Goal: Task Accomplishment & Management: Use online tool/utility

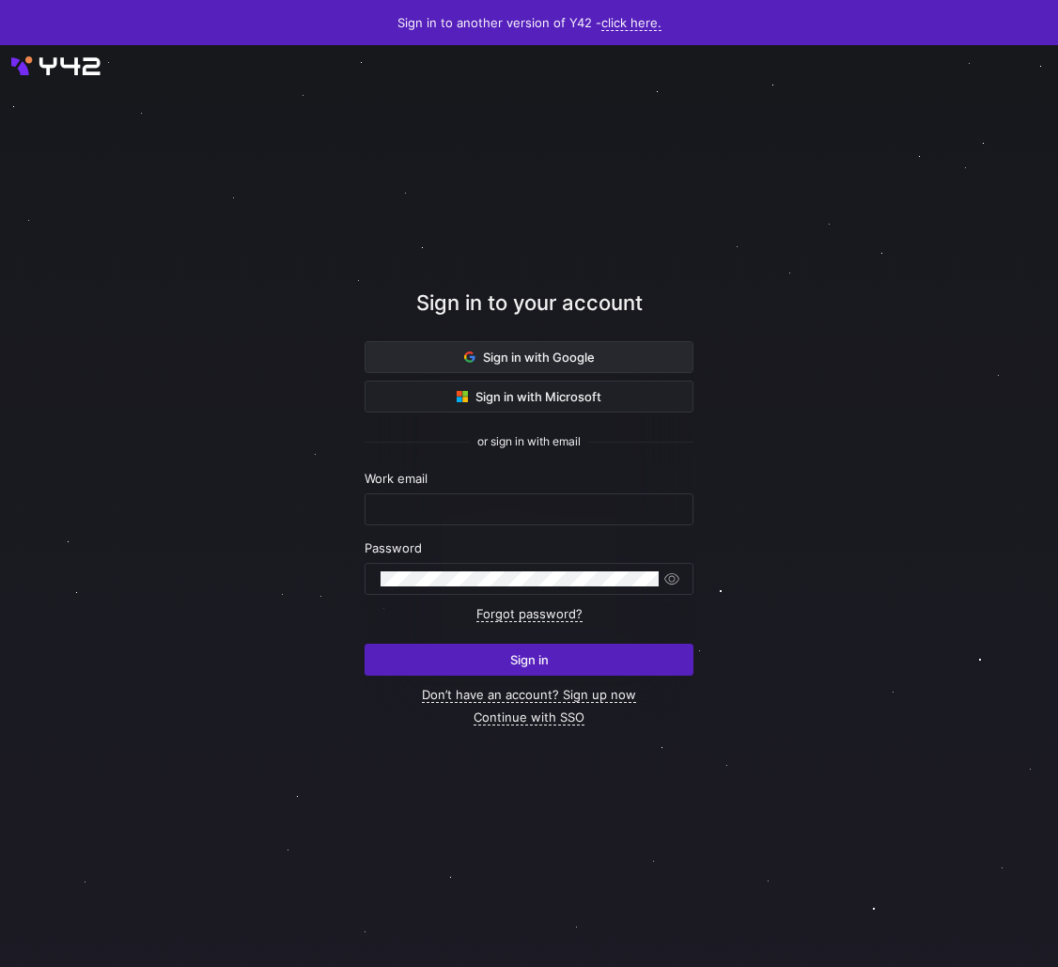
click at [514, 365] on span at bounding box center [529, 357] width 327 height 30
click at [509, 359] on span "Sign in with Google" at bounding box center [529, 357] width 131 height 15
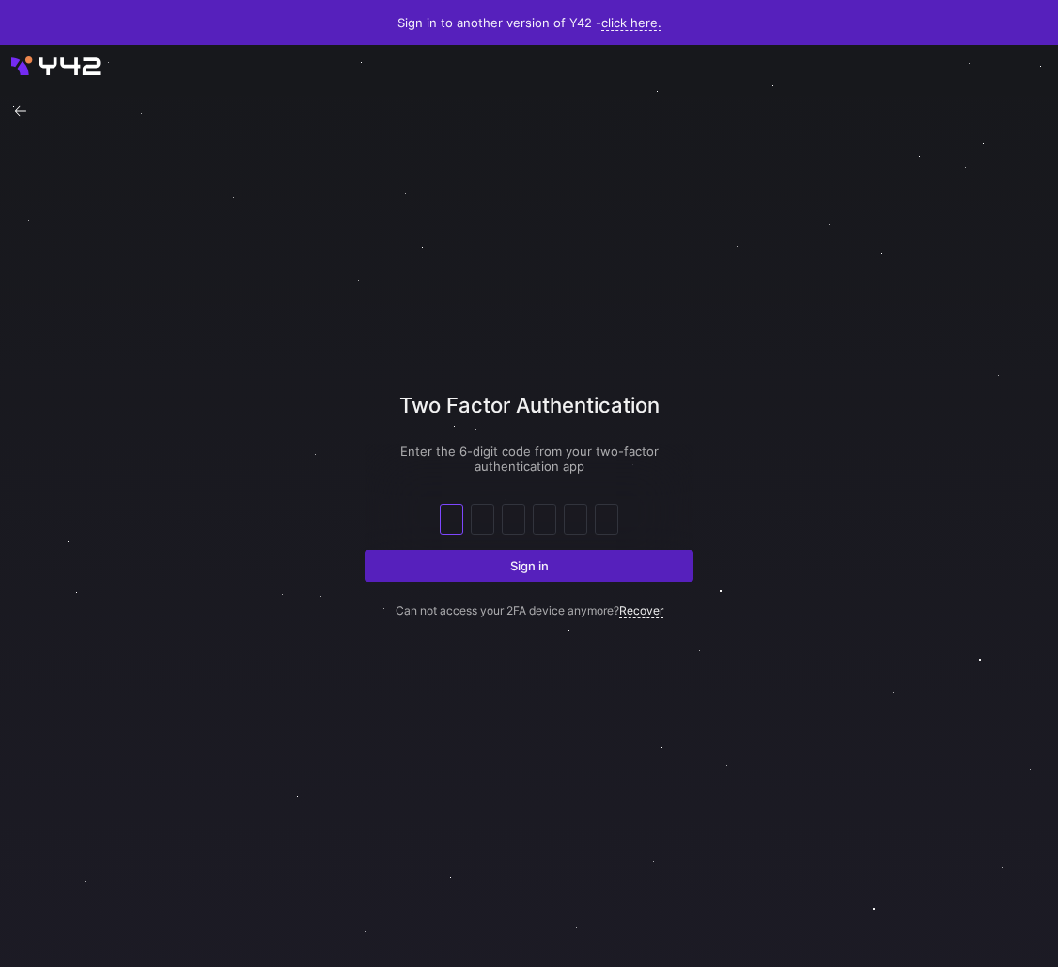
paste input "2"
type input "2"
type input "8"
type input "7"
type input "8"
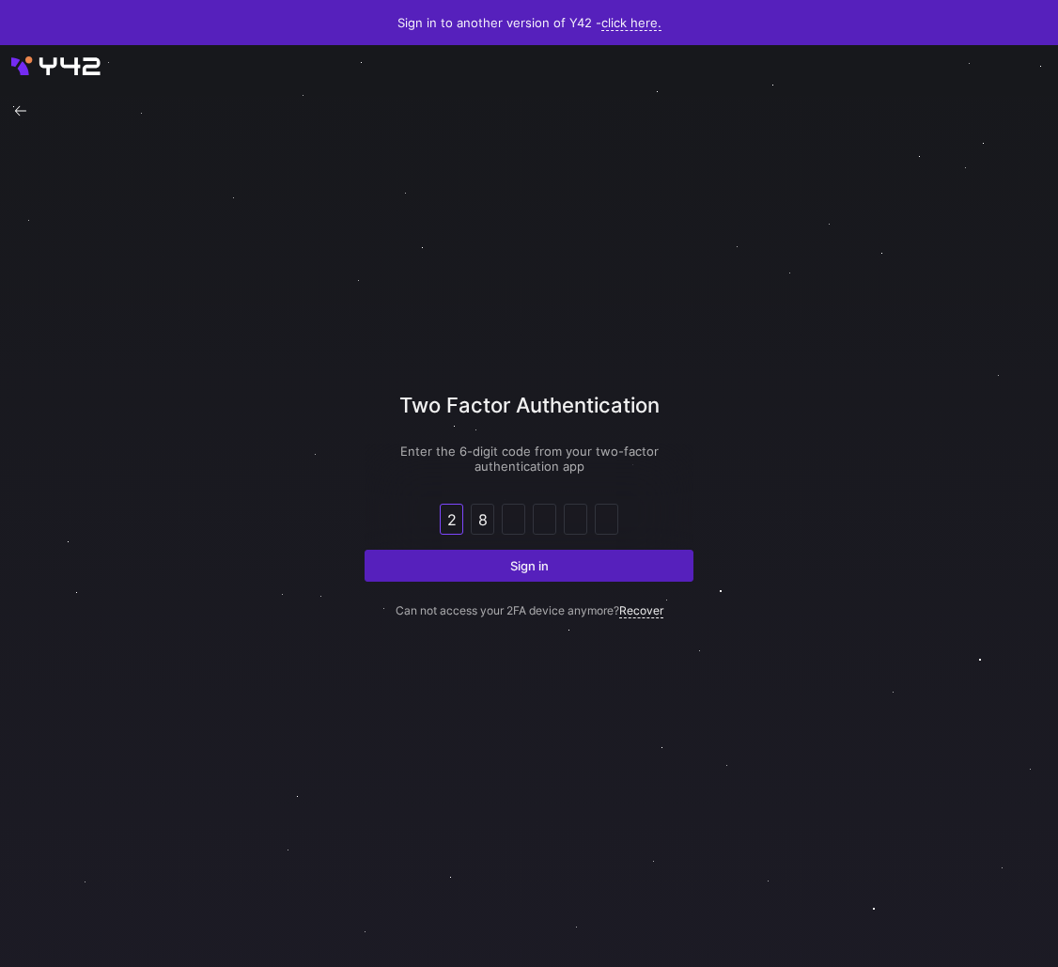
type input "8"
type input "1"
click at [489, 565] on span "submit" at bounding box center [529, 566] width 327 height 30
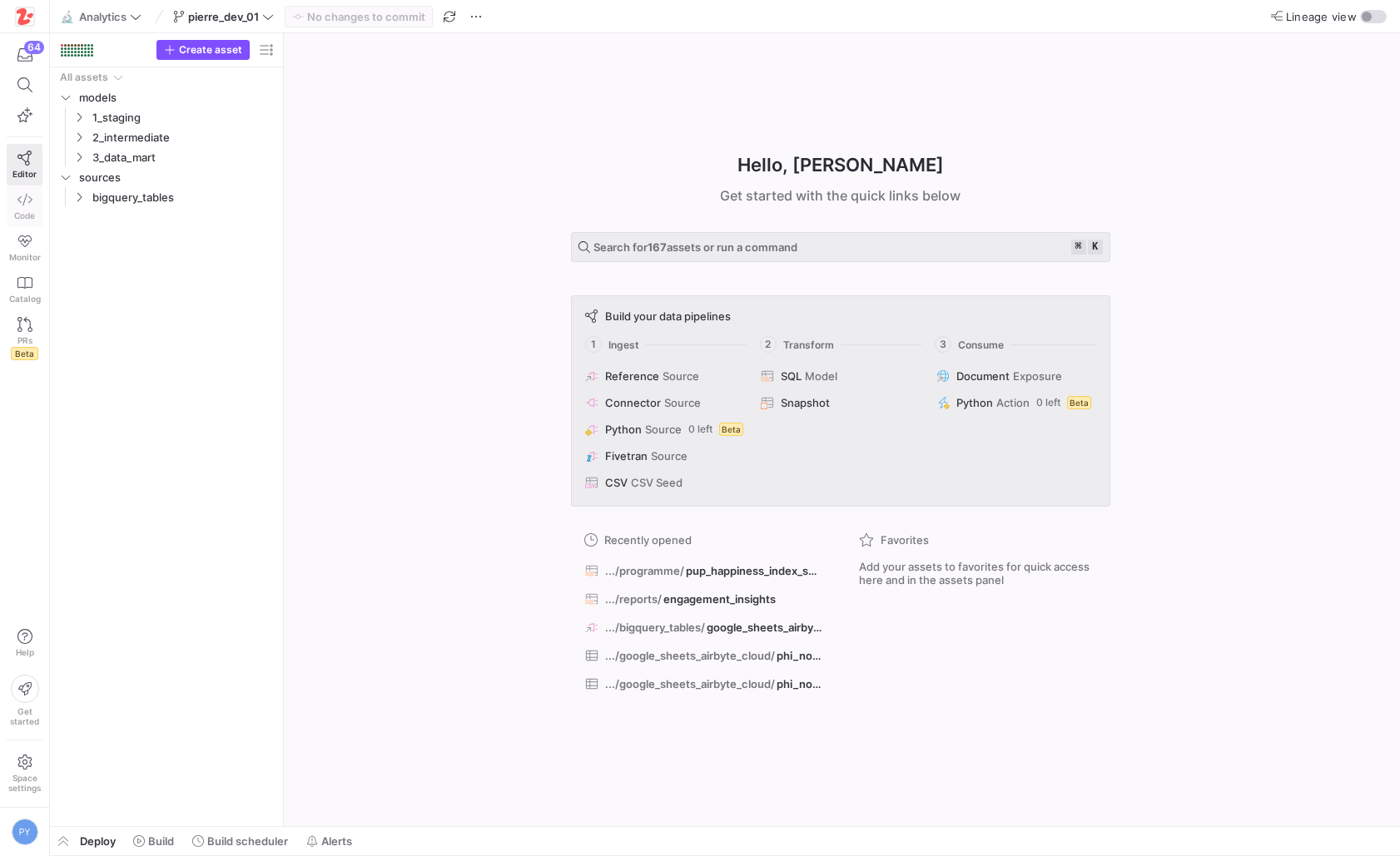
click at [29, 211] on span "Code" at bounding box center [24, 215] width 20 height 10
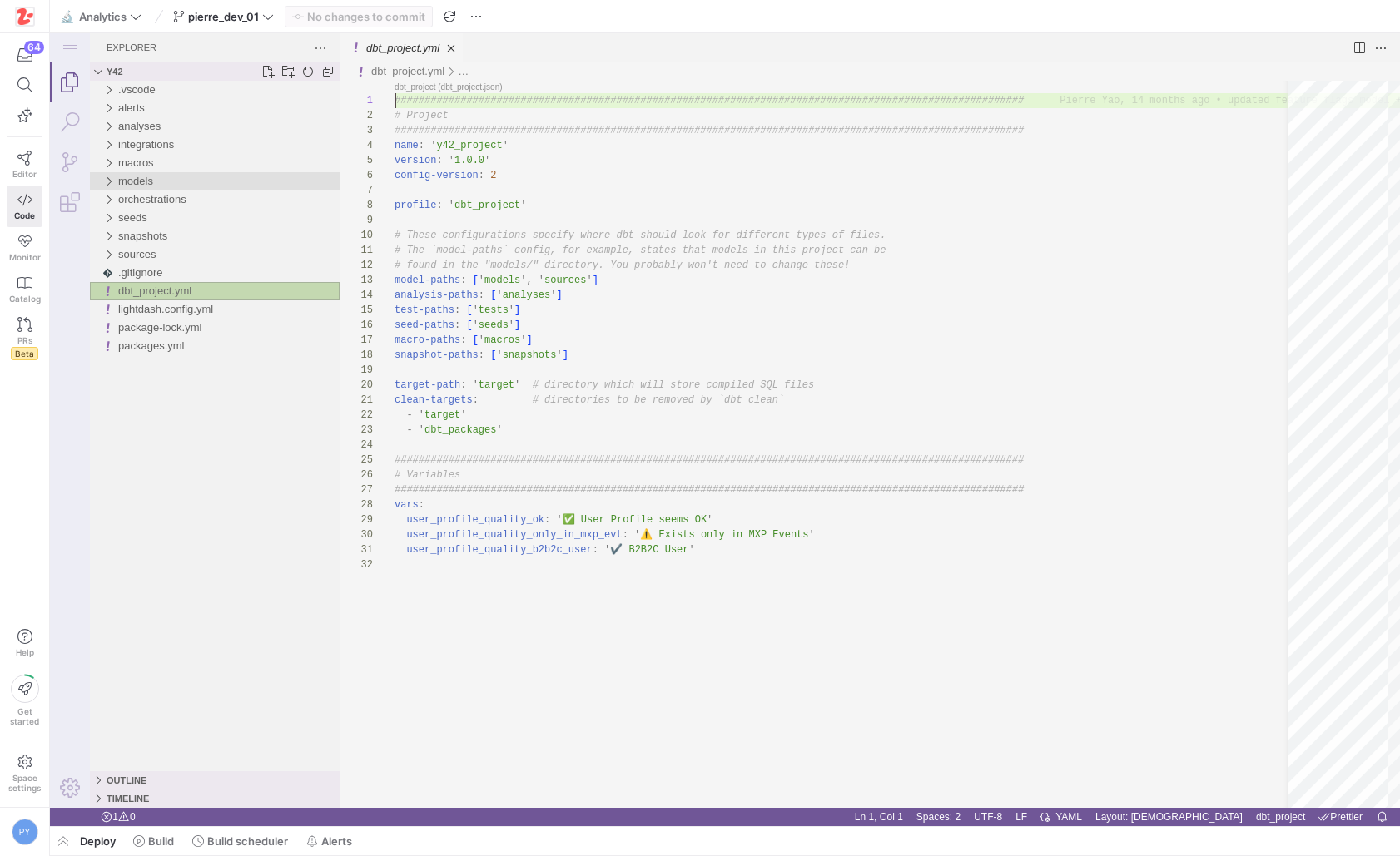
click at [173, 183] on div "models" at bounding box center [228, 181] width 221 height 19
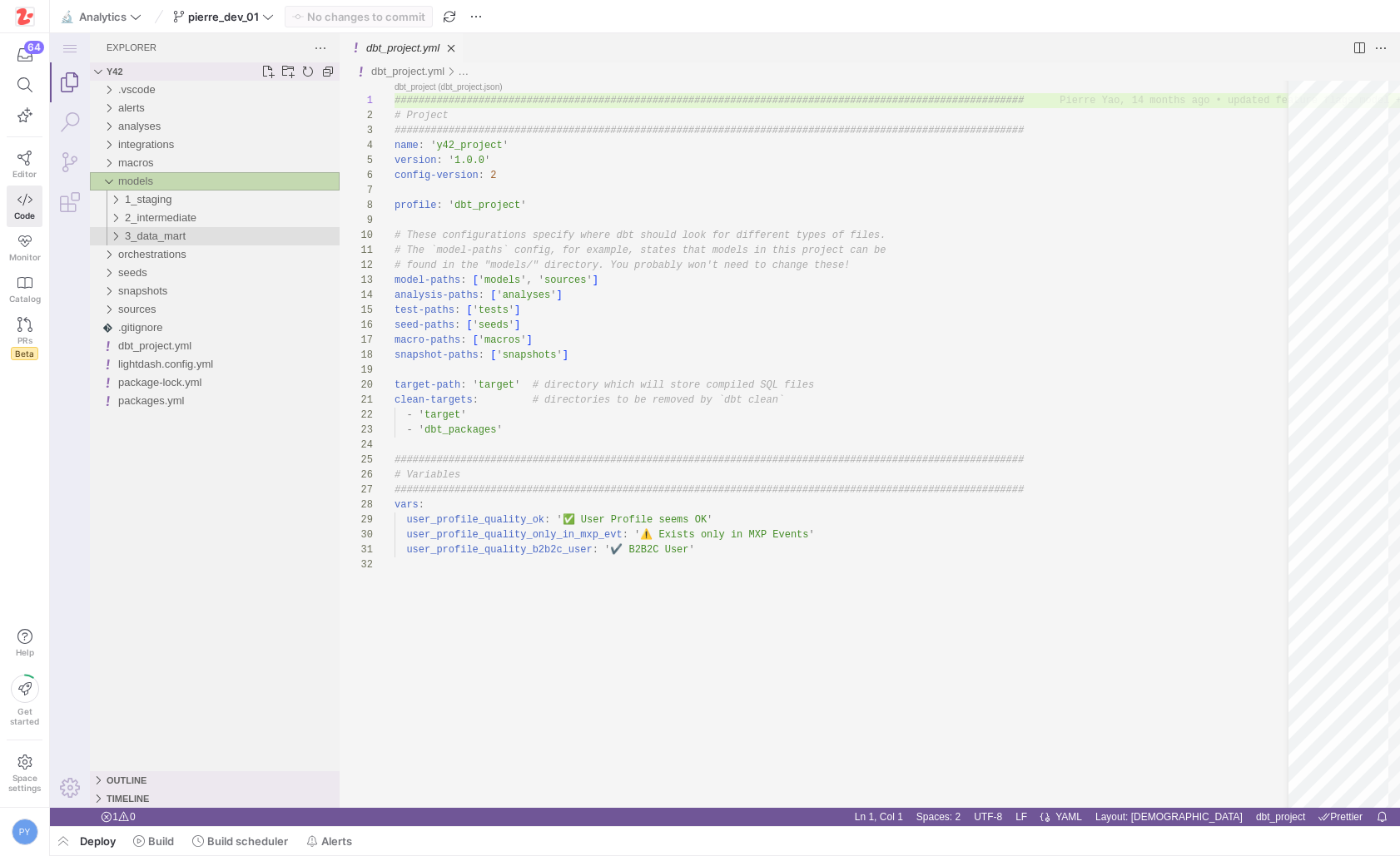
click at [173, 233] on span "3_data_mart" at bounding box center [155, 235] width 61 height 12
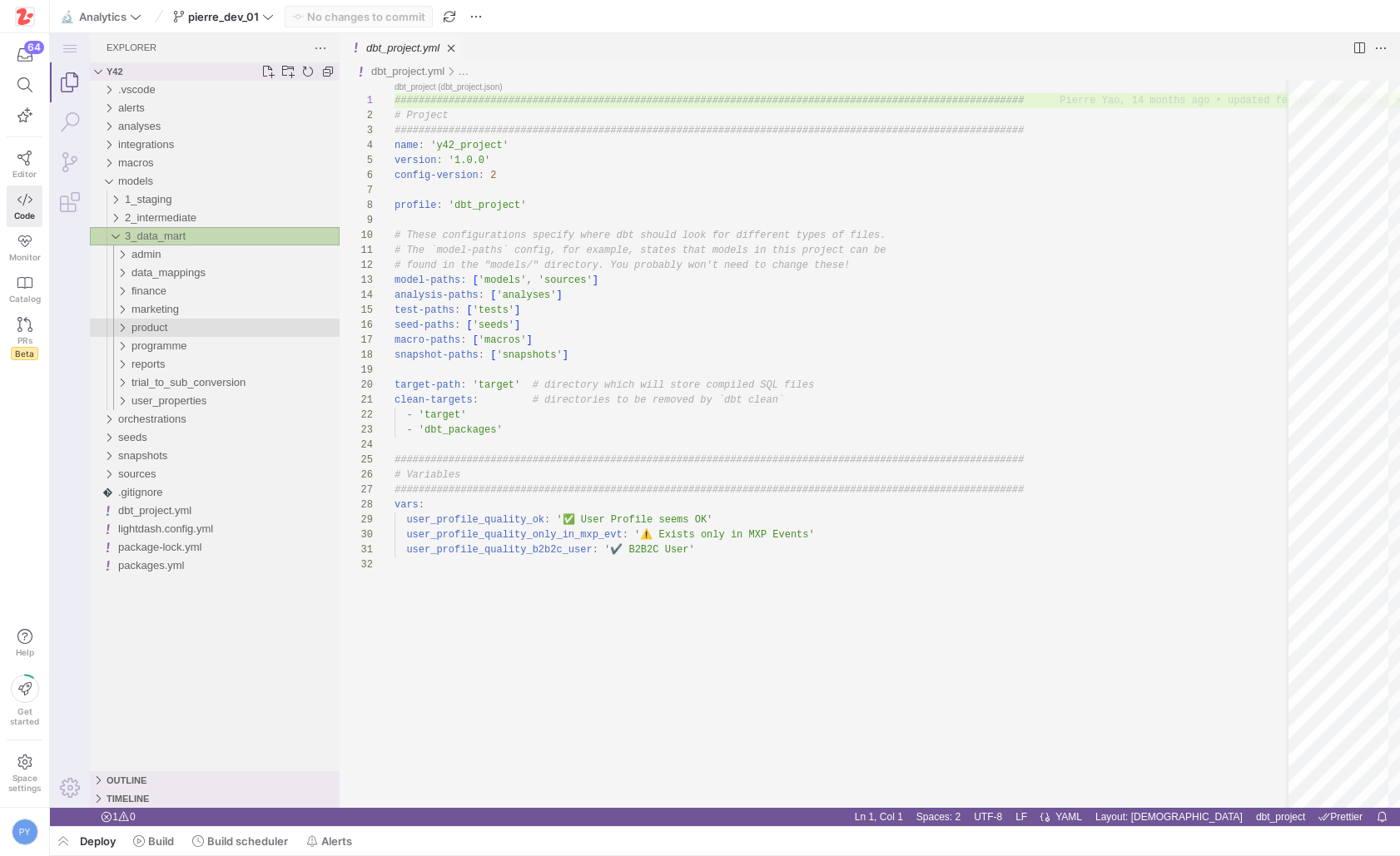
click at [178, 327] on div "product" at bounding box center [235, 328] width 208 height 19
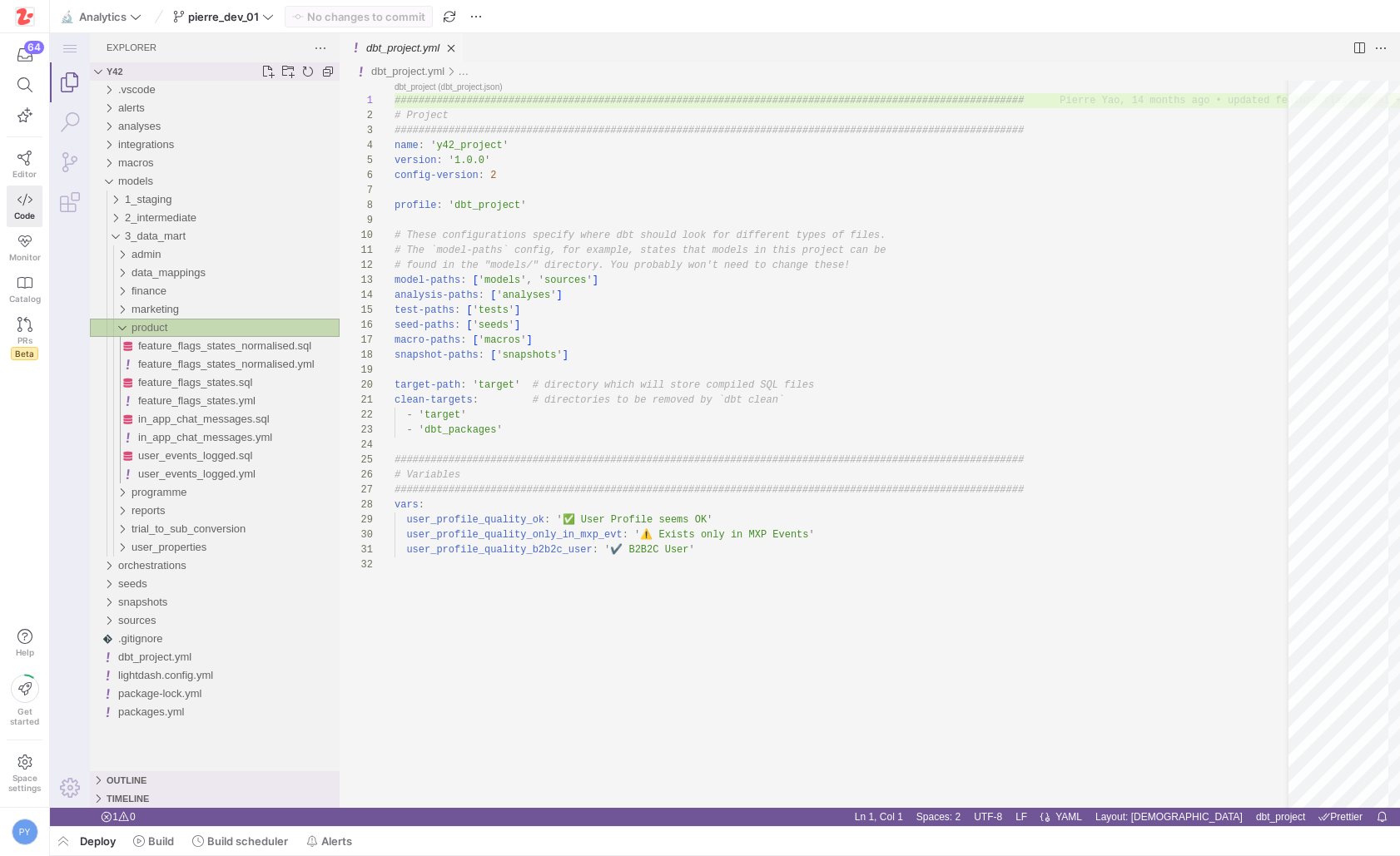
click at [178, 327] on div "product" at bounding box center [235, 328] width 208 height 19
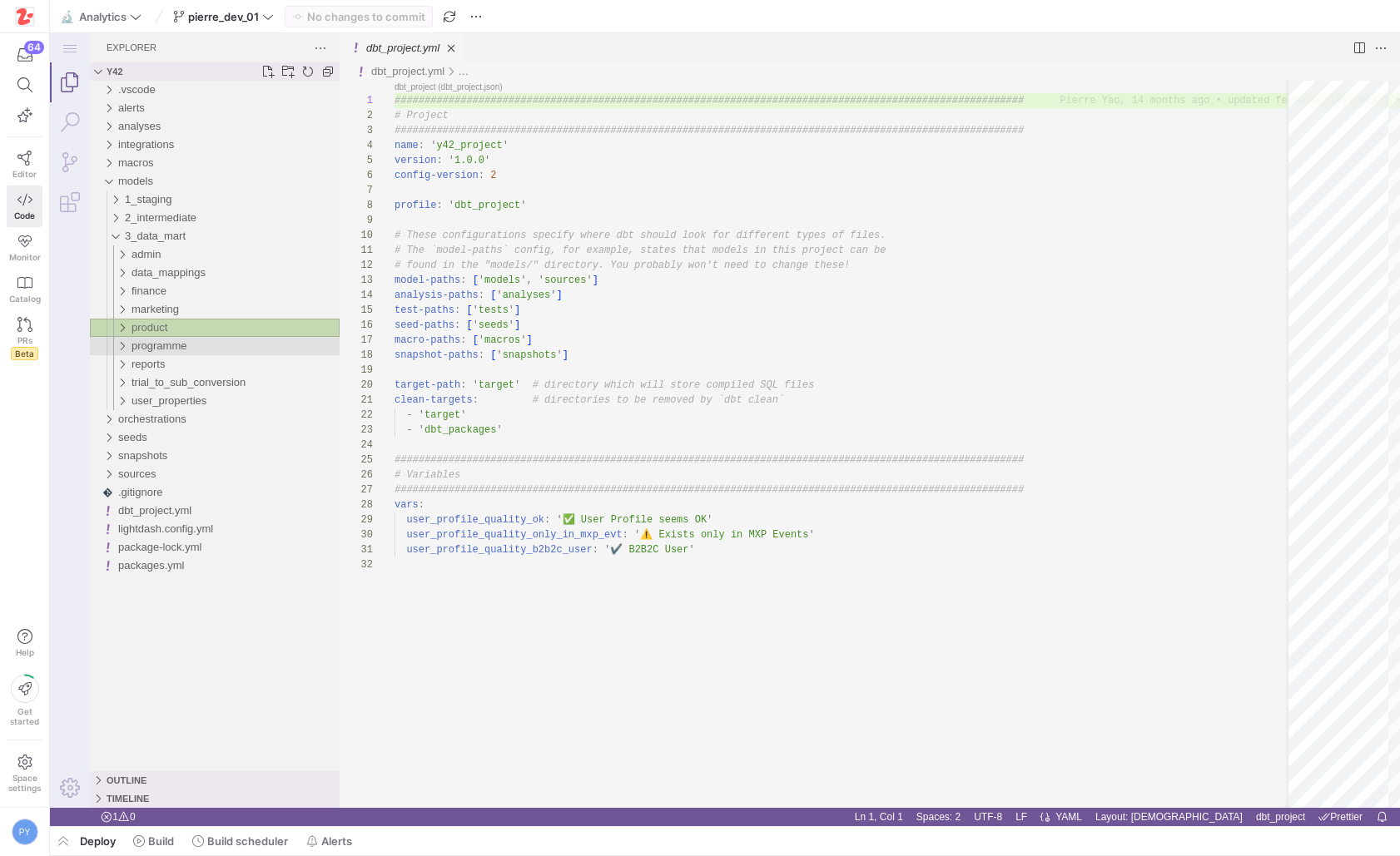
click at [178, 344] on span "programme" at bounding box center [159, 345] width 55 height 12
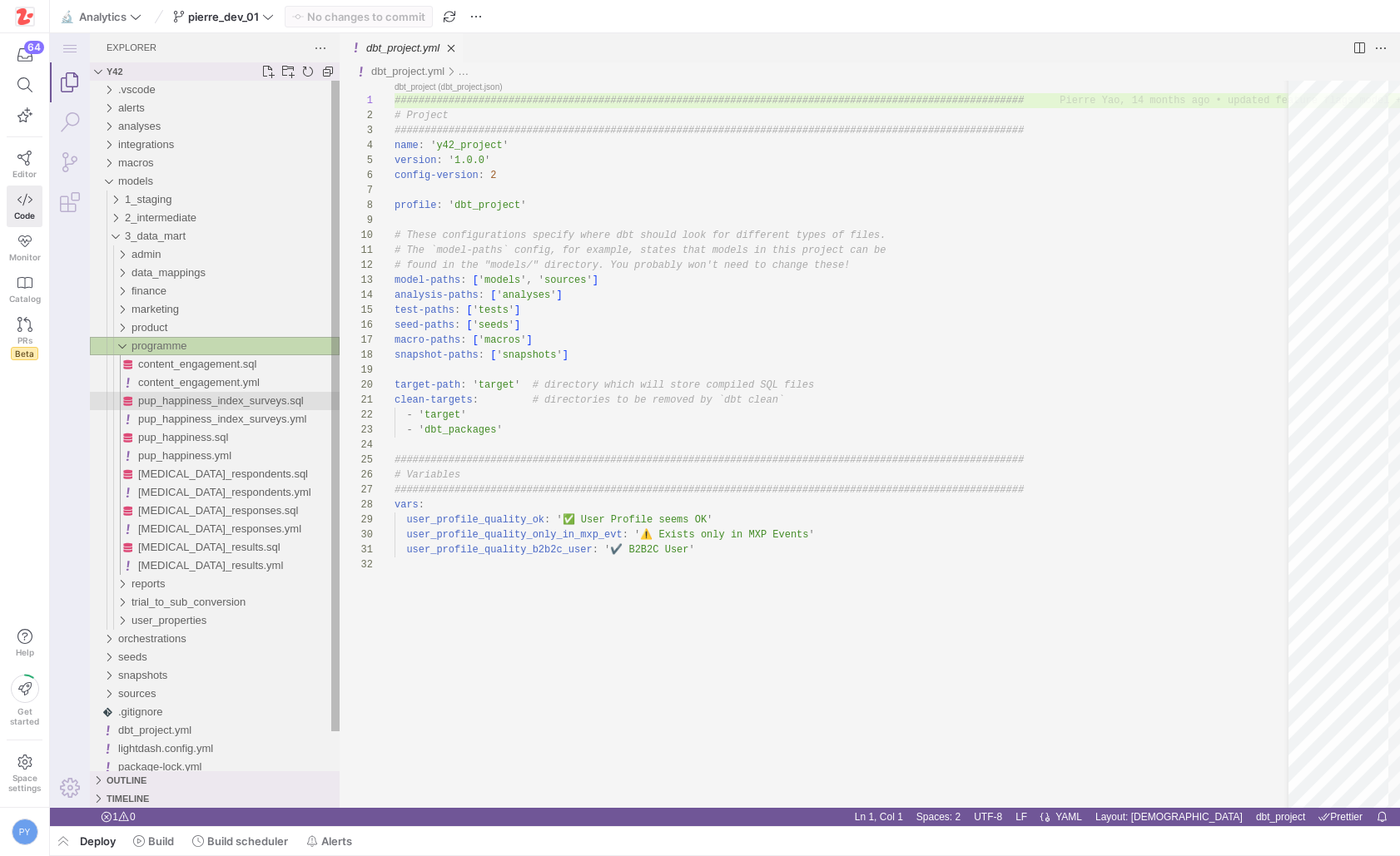
click at [207, 406] on span "pup_happiness_index_surveys.sql" at bounding box center [220, 400] width 166 height 12
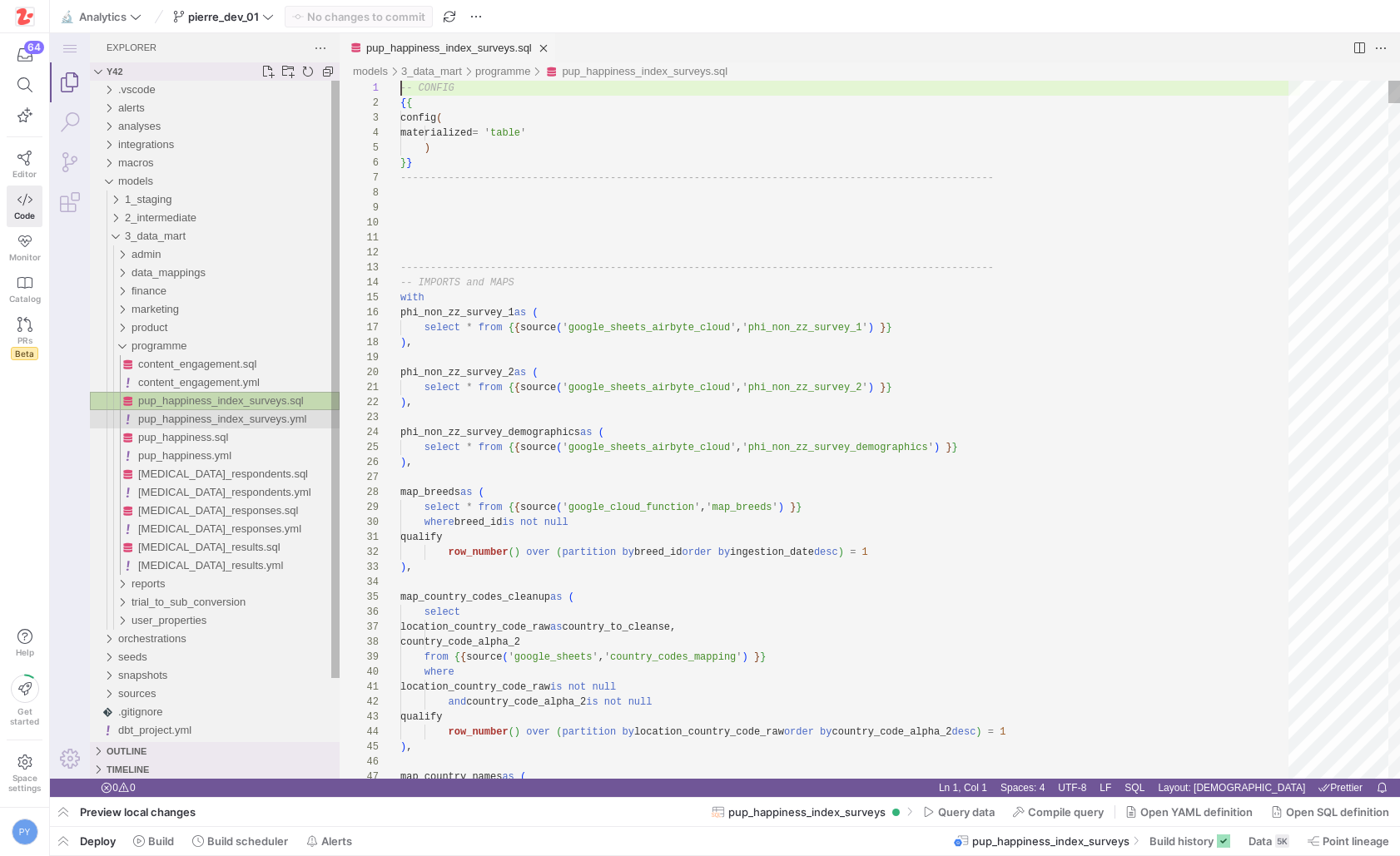
click at [201, 419] on span "pup_happiness_index_surveys.yml" at bounding box center [222, 419] width 168 height 12
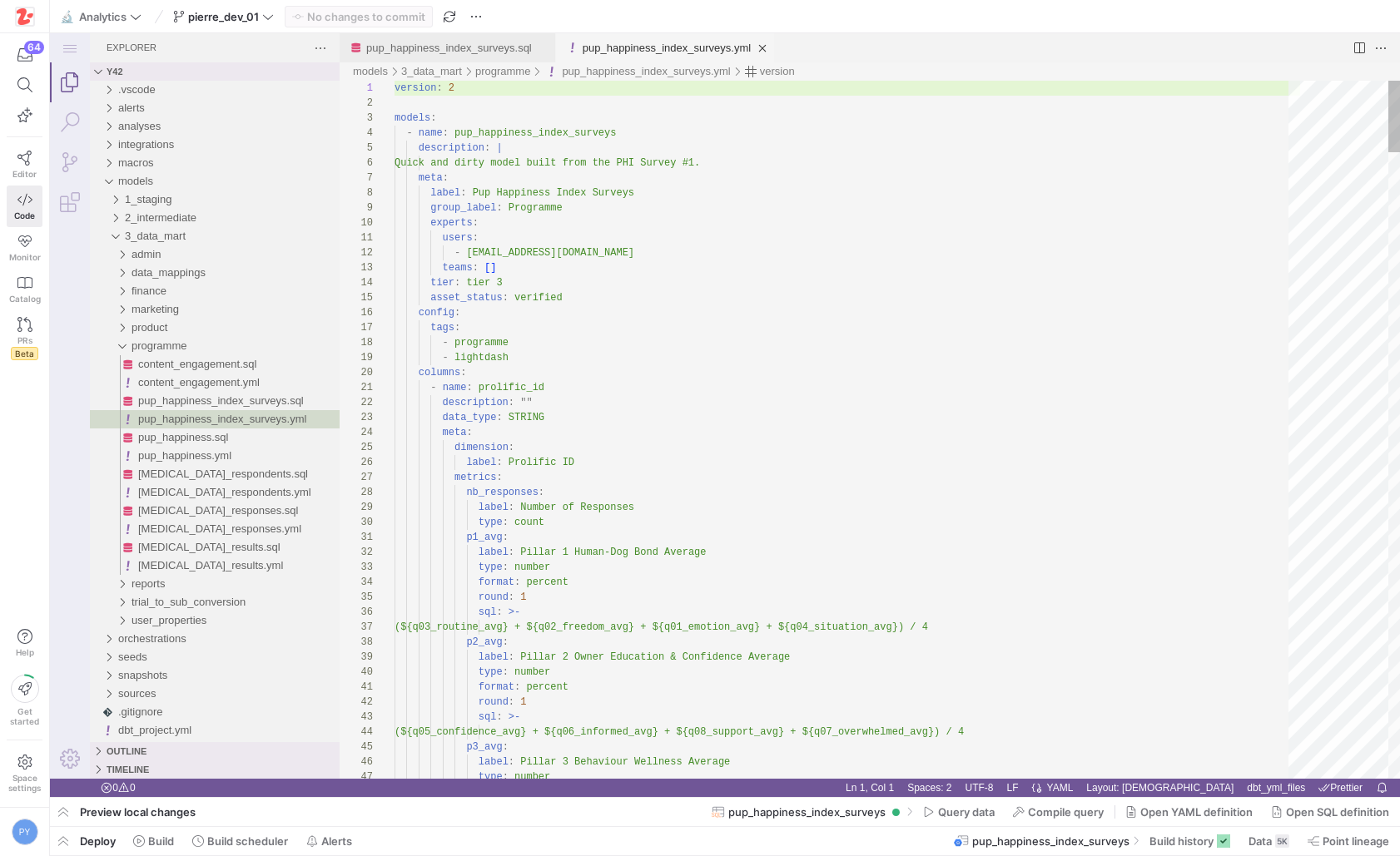
type textarea "users: - [EMAIL_ADDRESS][DOMAIN_NAME] teams: [] tier: tier 3 asset_status: veri…"
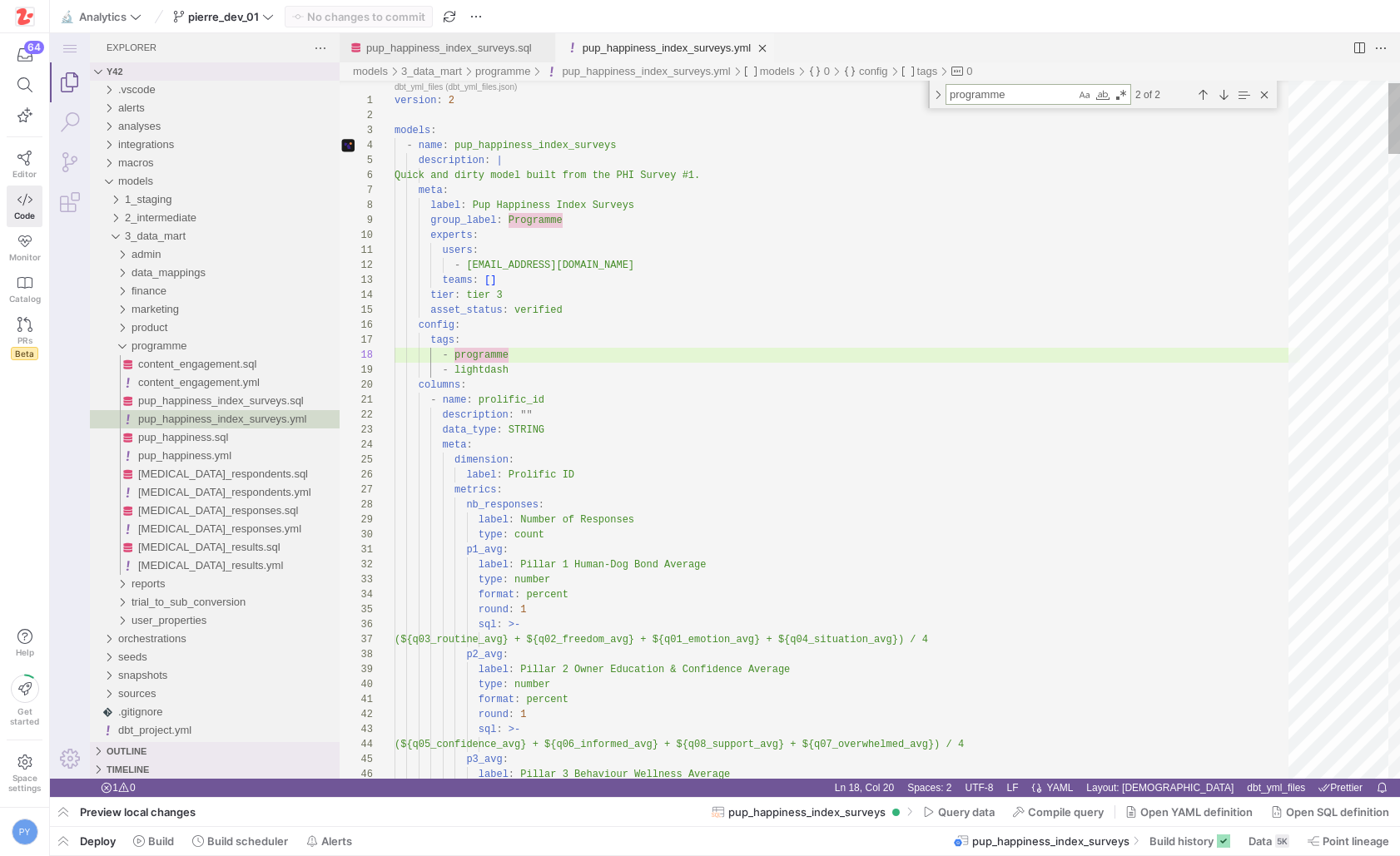
type textarea "309092"
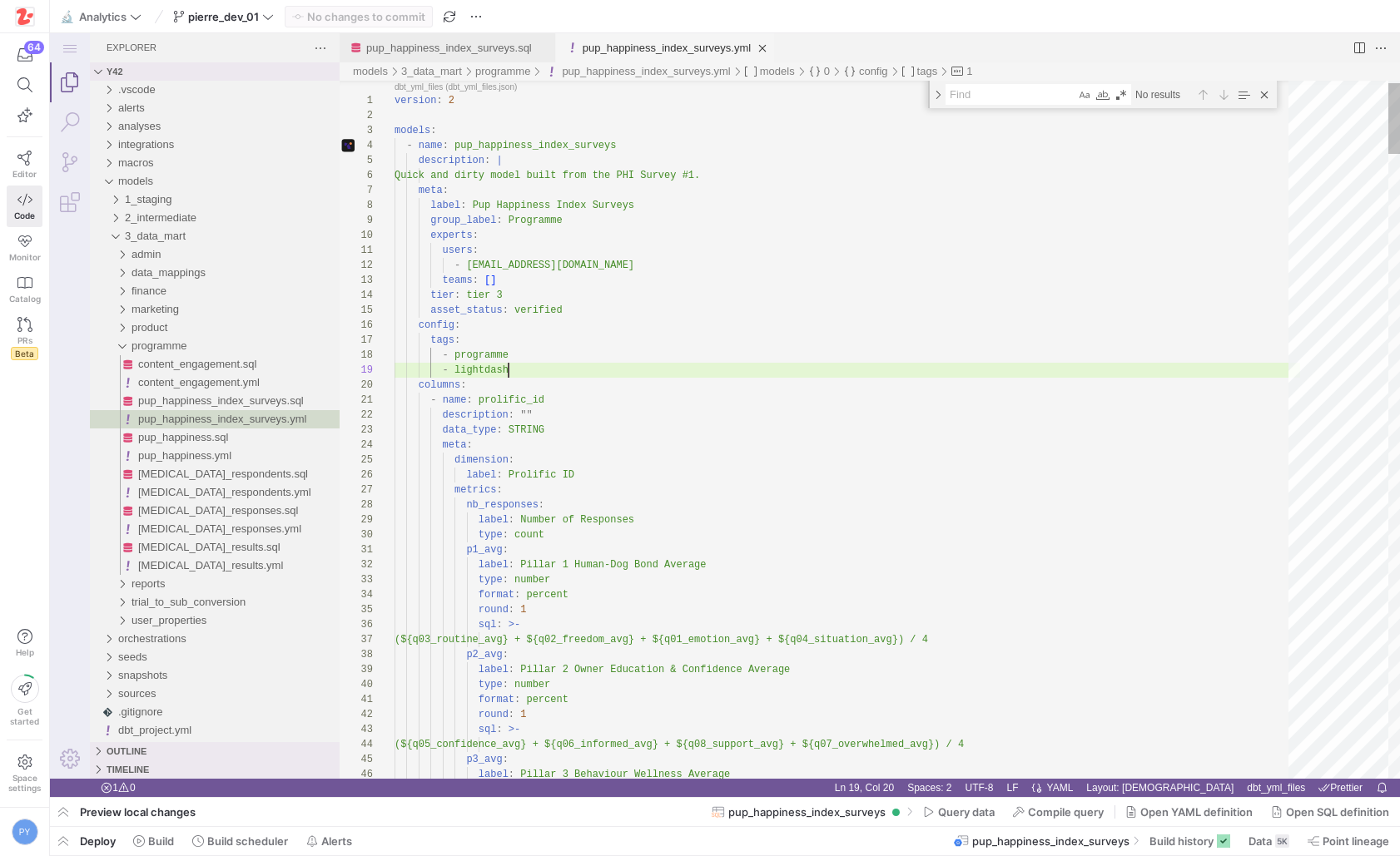
type textarea "lightdash"
paste textarea "age_today_in_weeks"
type textarea "else '53+' end time_spent_with_dog: label: Time spent with Dog type: number for…"
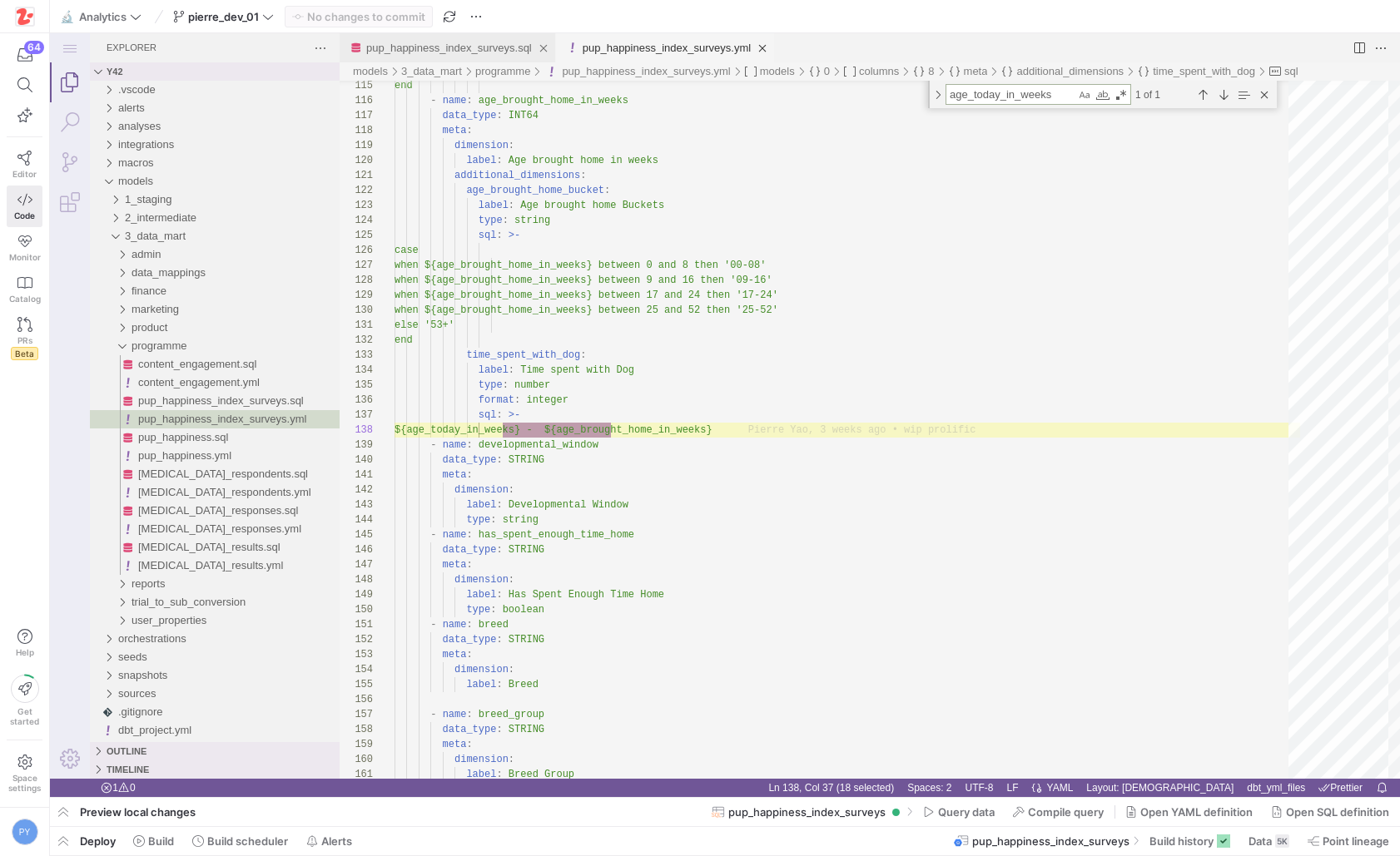
type textarea "age_today_in_weeks"
click at [483, 48] on link "pup_happiness_index_surveys.sql" at bounding box center [448, 48] width 166 height 12
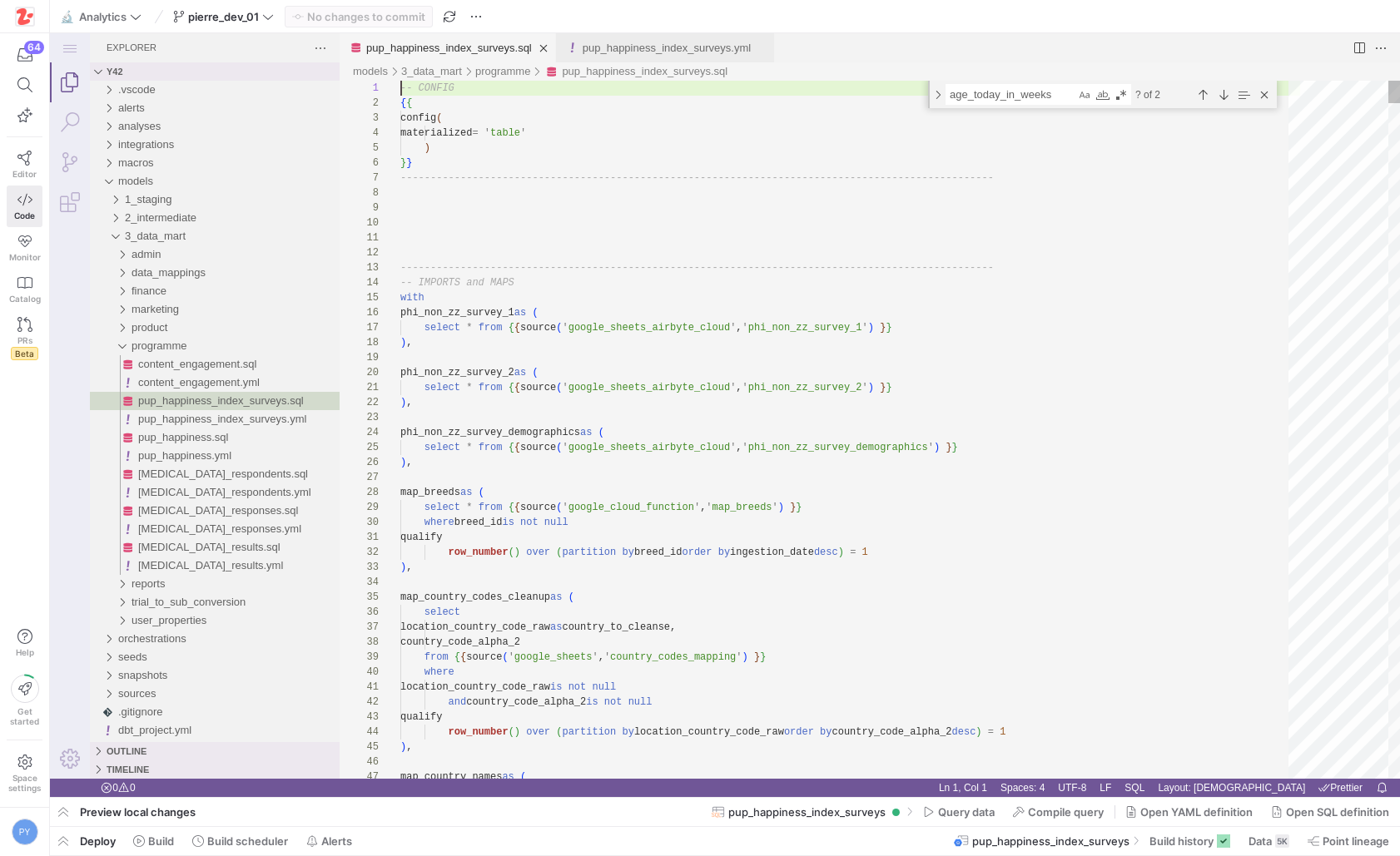
type textarea "-------------------------------------------------------------------------------…"
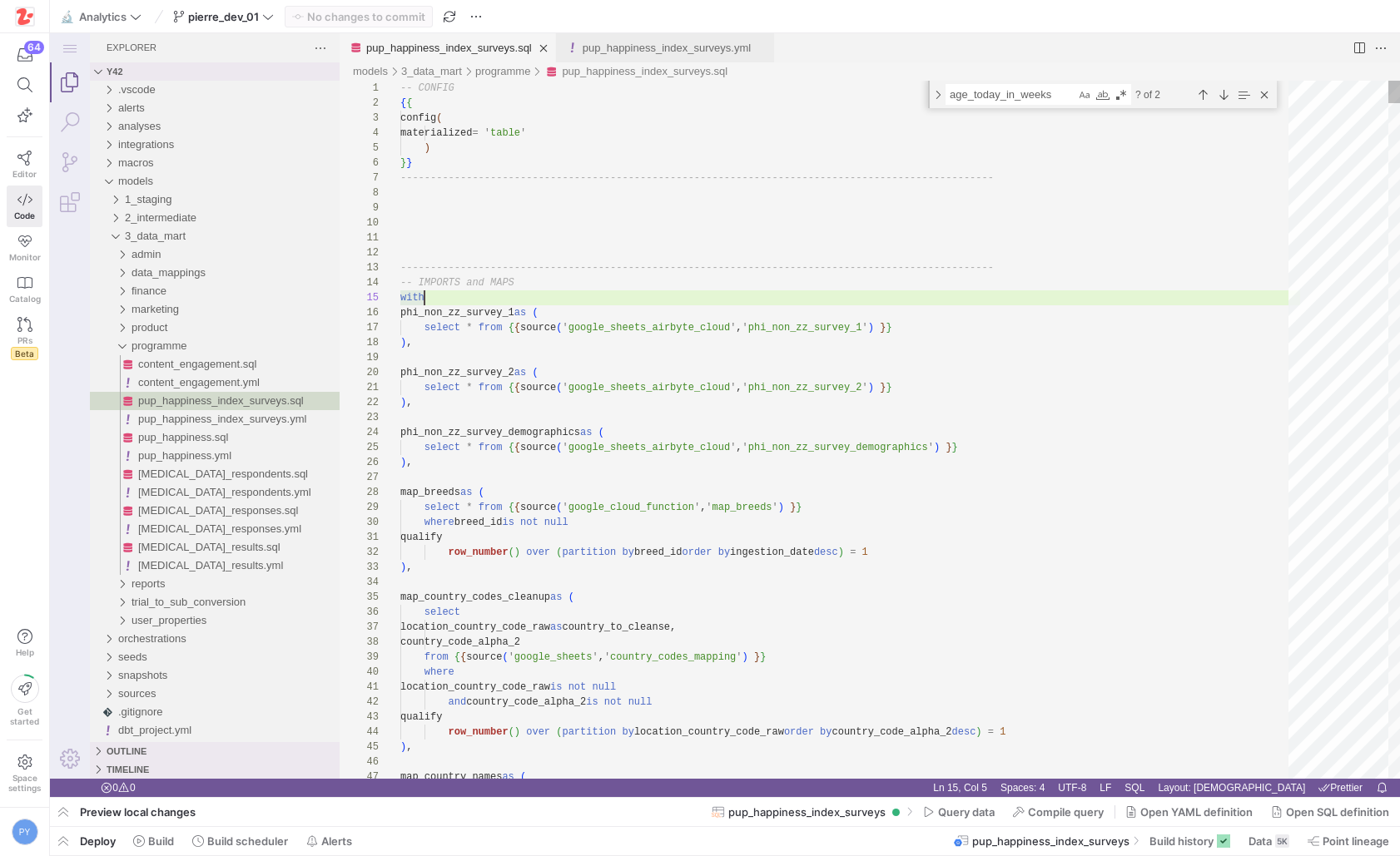
type textarea "with"
paste textarea "age_today_in_weeks"
type textarea "when age_today_unit = 'months' then round(age_today_2 * 52 / 12) when age_today…"
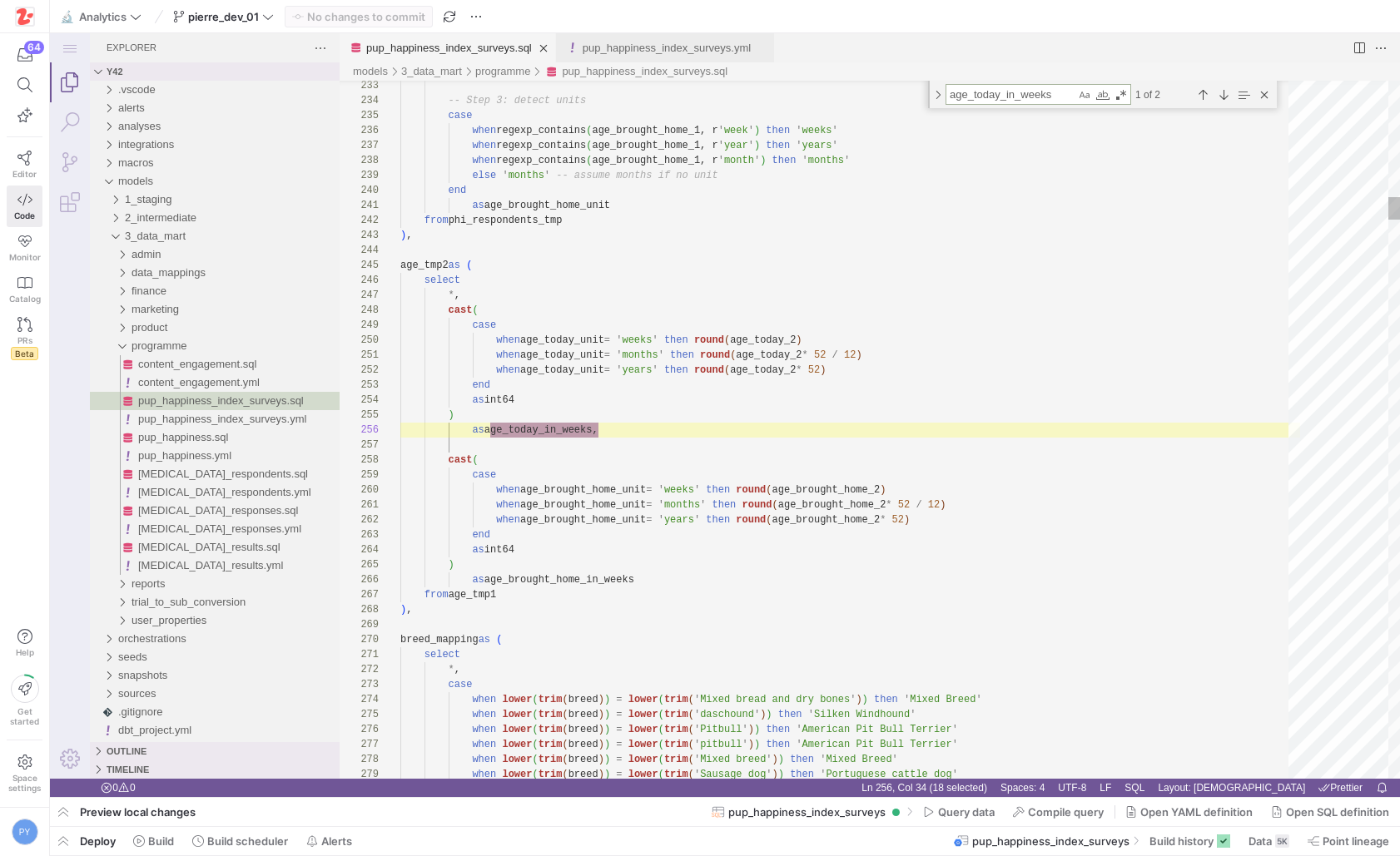
scroll to position [150, 198]
type textarea "age_today_in_weeks"
click at [936, 103] on div "Next Match (Enter)" at bounding box center [1223, 95] width 19 height 19
type textarea "developmental_windows as ( select prolific_id, country_name, has_other_pets, re…"
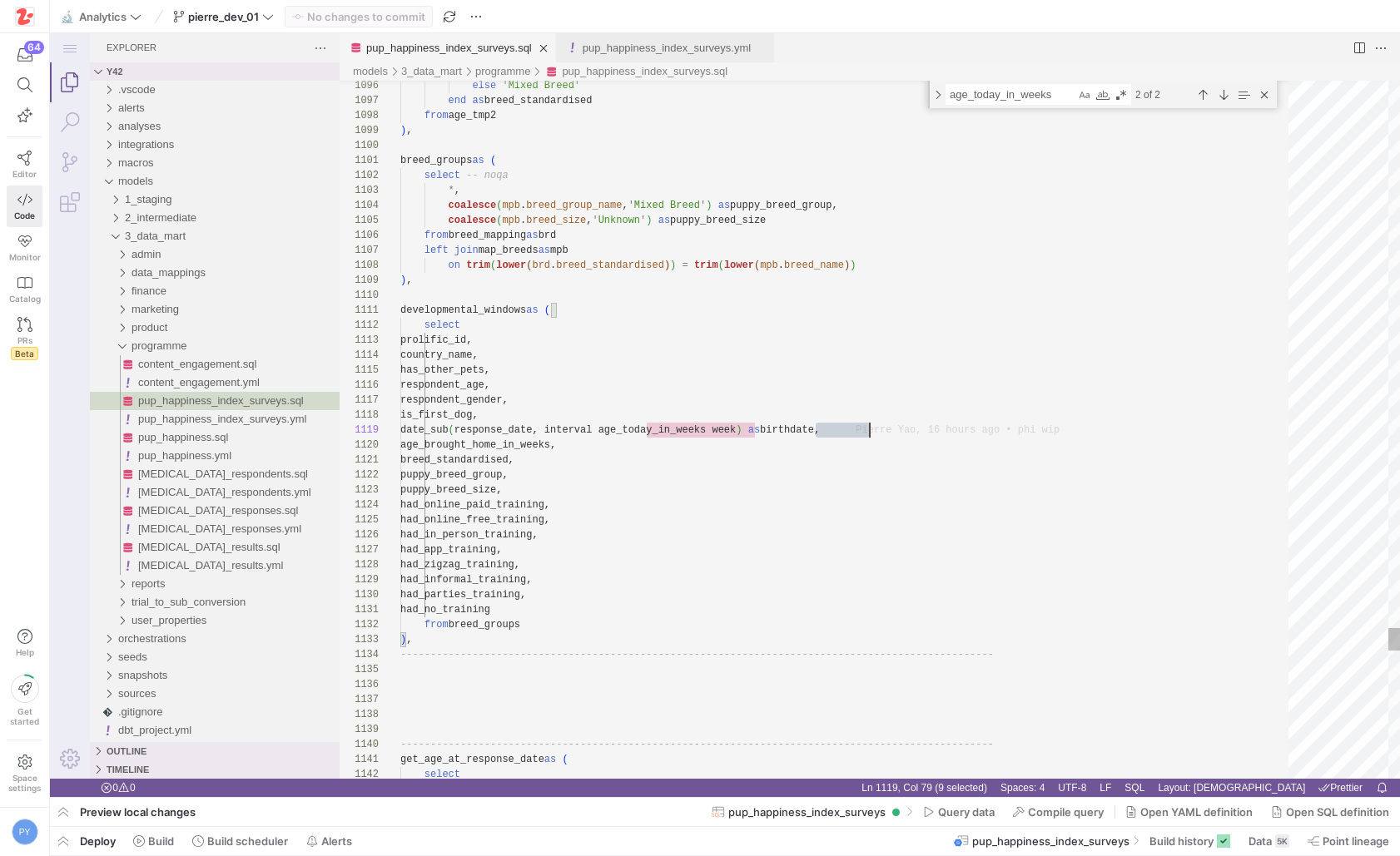
scroll to position [120, 469]
drag, startPoint x: 977, startPoint y: 94, endPoint x: 1120, endPoint y: 96, distance: 143.0
click at [936, 98] on div "age_today_in_weeks age_today_in_weeks" at bounding box center [1039, 94] width 186 height 20
type textarea "age_t"
type textarea "developmental_windows as ( select prolific_id, country_name, has_other_pets, re…"
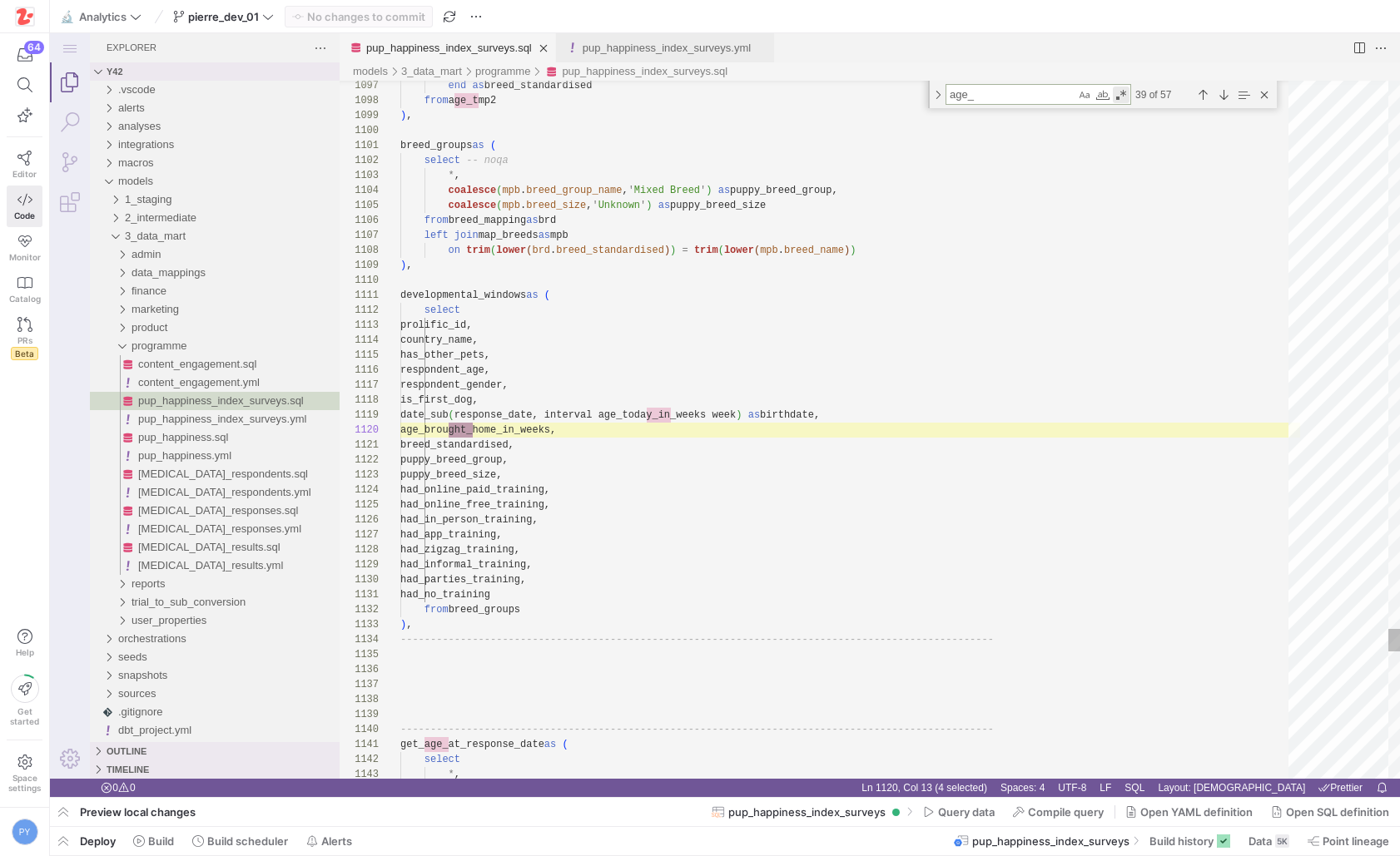
scroll to position [150, 73]
type textarea "age_"
click at [936, 93] on div "Next Match (Enter)" at bounding box center [1223, 95] width 19 height 19
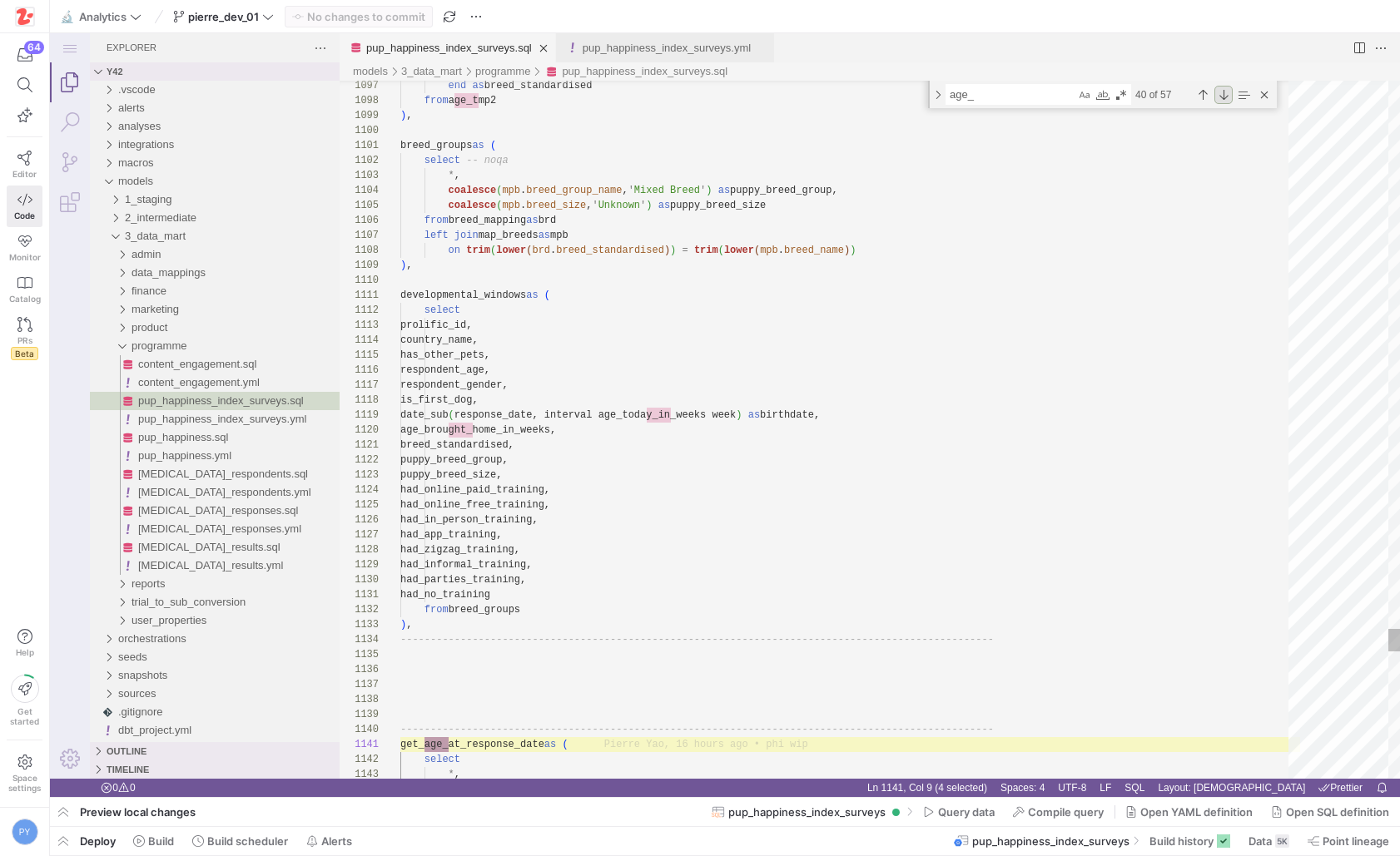
click at [936, 93] on div "Next Match (Enter)" at bounding box center [1223, 95] width 19 height 19
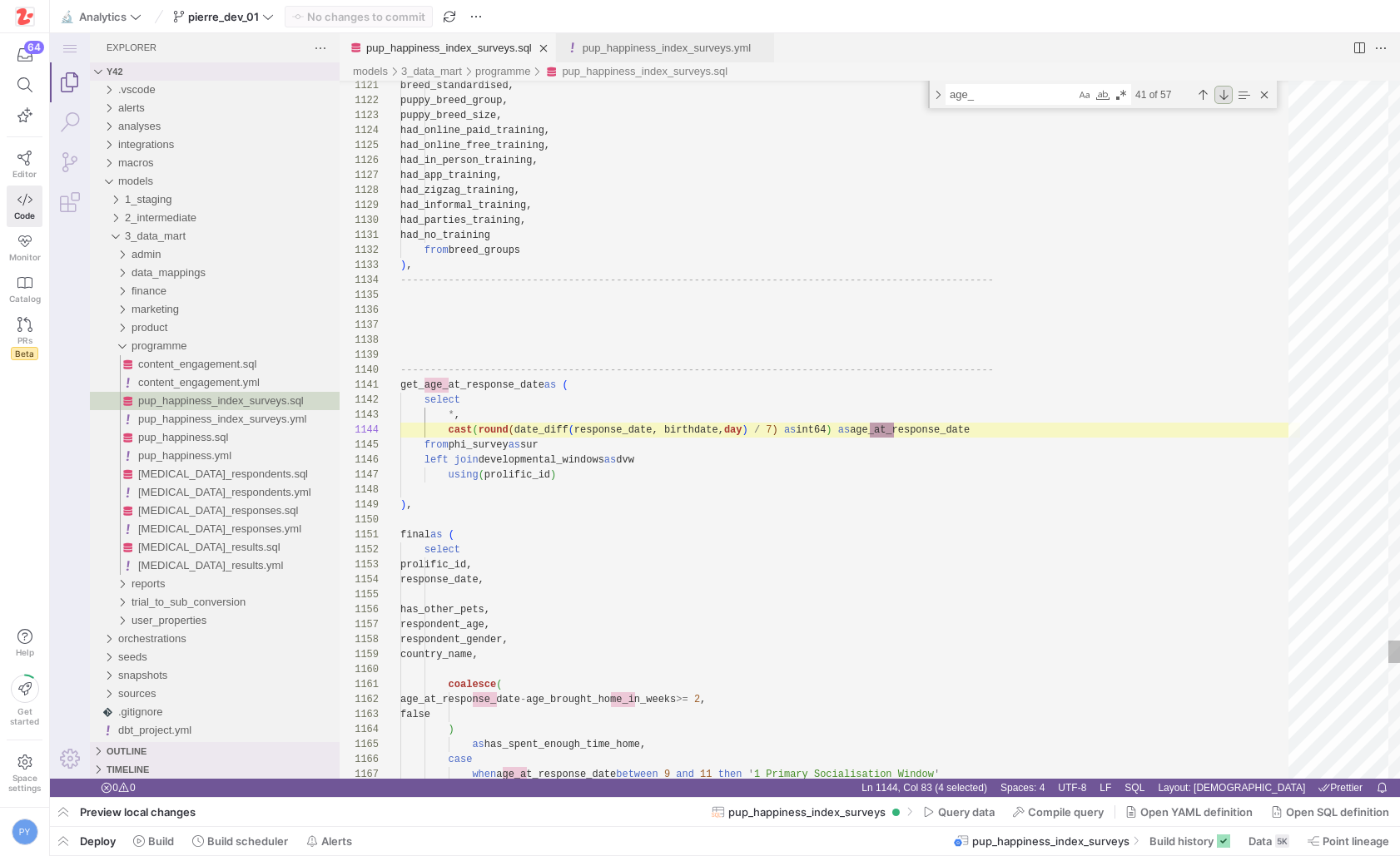
scroll to position [150, 493]
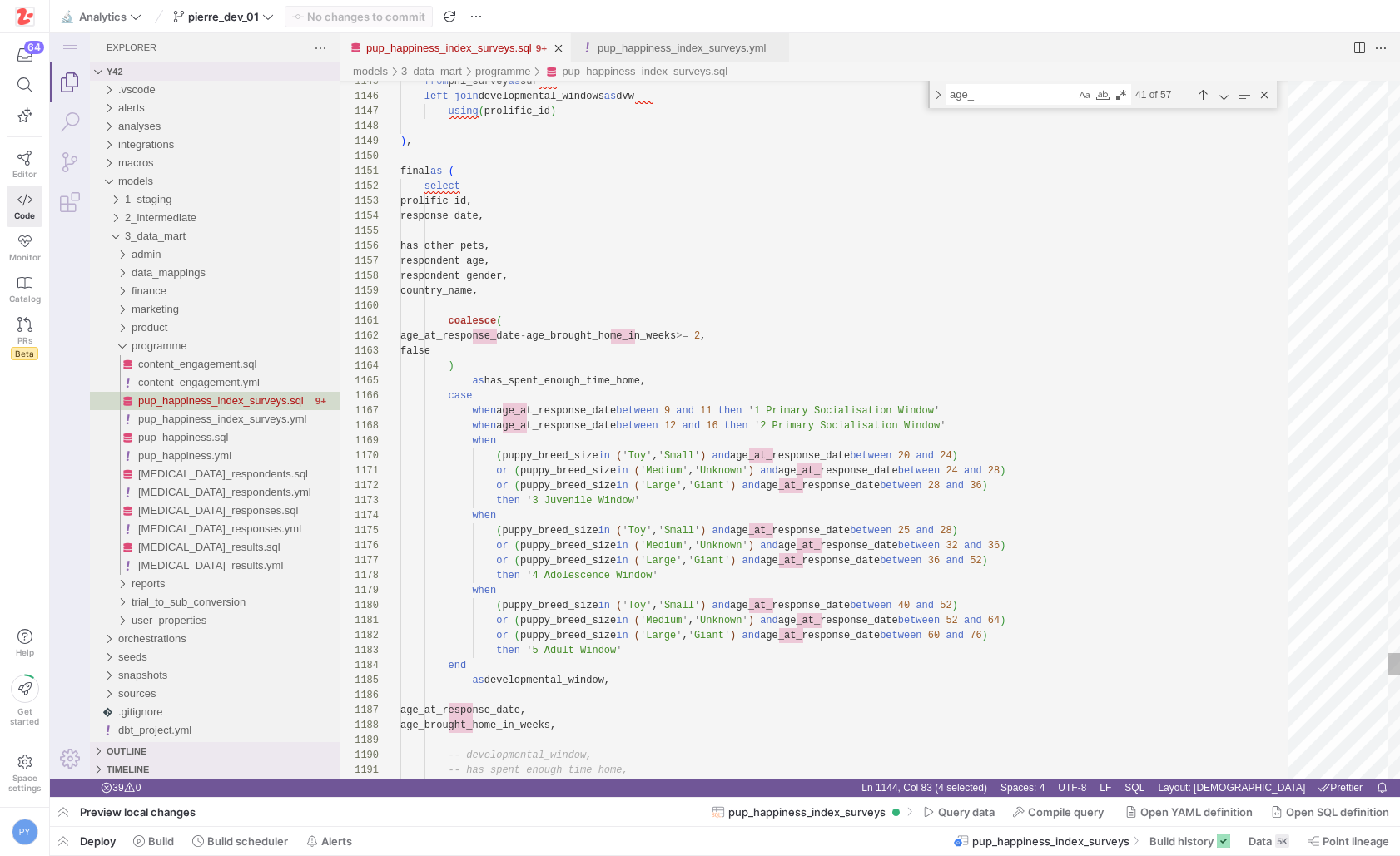
type textarea "coalesce( age_at_response_date - age_brought_home_in_weeks >= 2, false ) as has…"
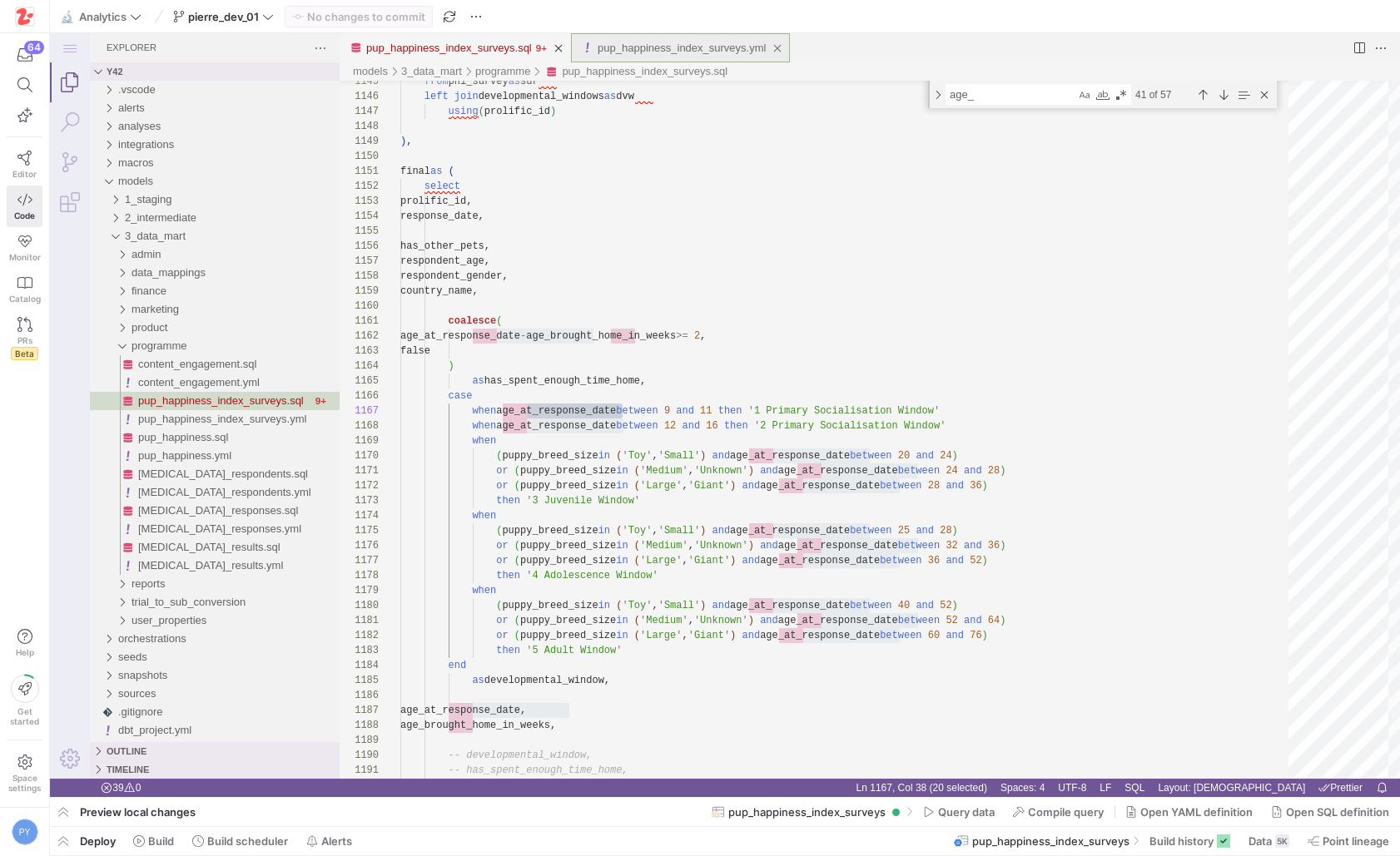
click at [647, 50] on link "pup_happiness_index_surveys.yml" at bounding box center [682, 48] width 168 height 12
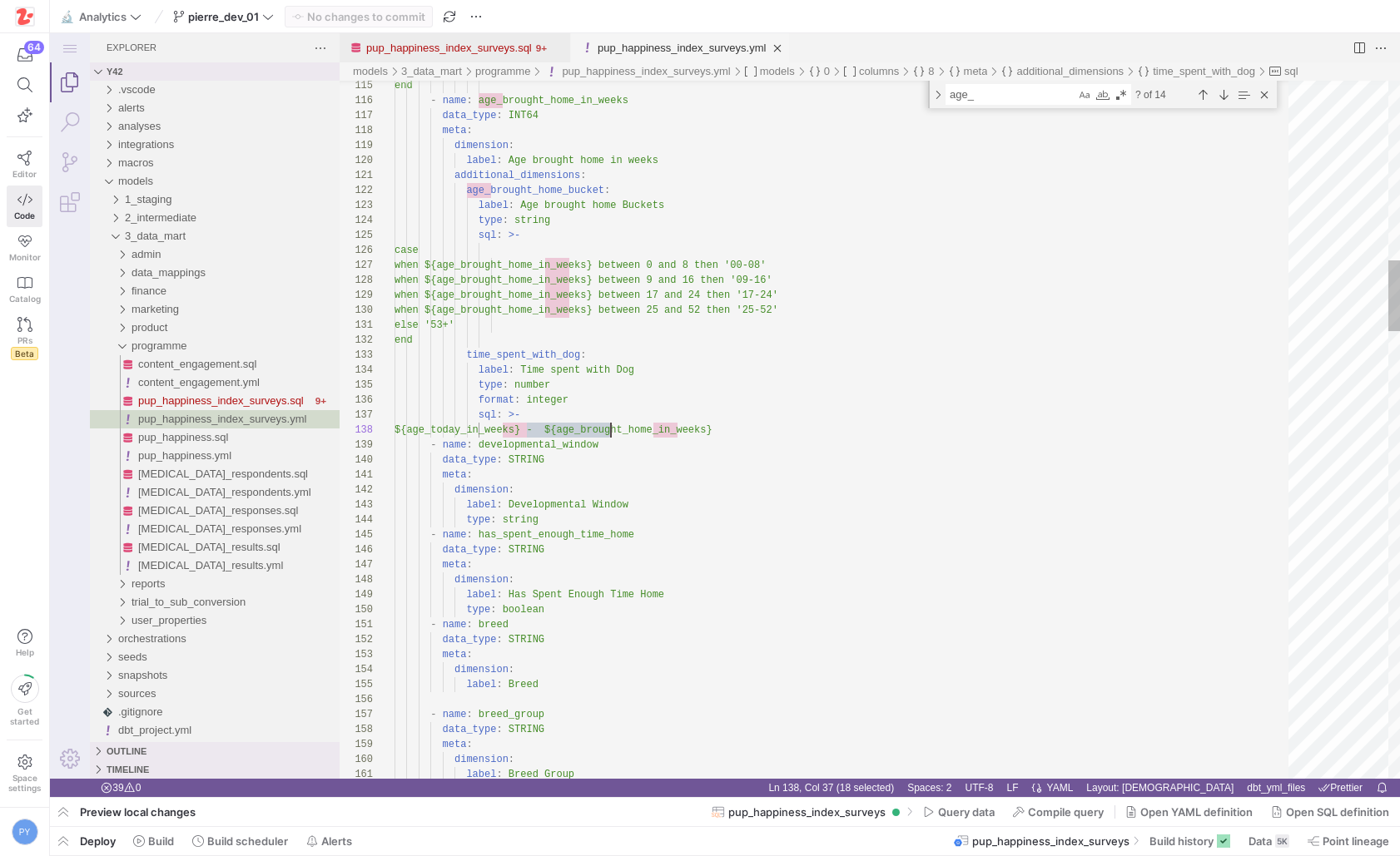
scroll to position [104, 216]
type textarea "age_today_in_weeks"
click at [936, 97] on div "Toggle Replace" at bounding box center [938, 94] width 15 height 27
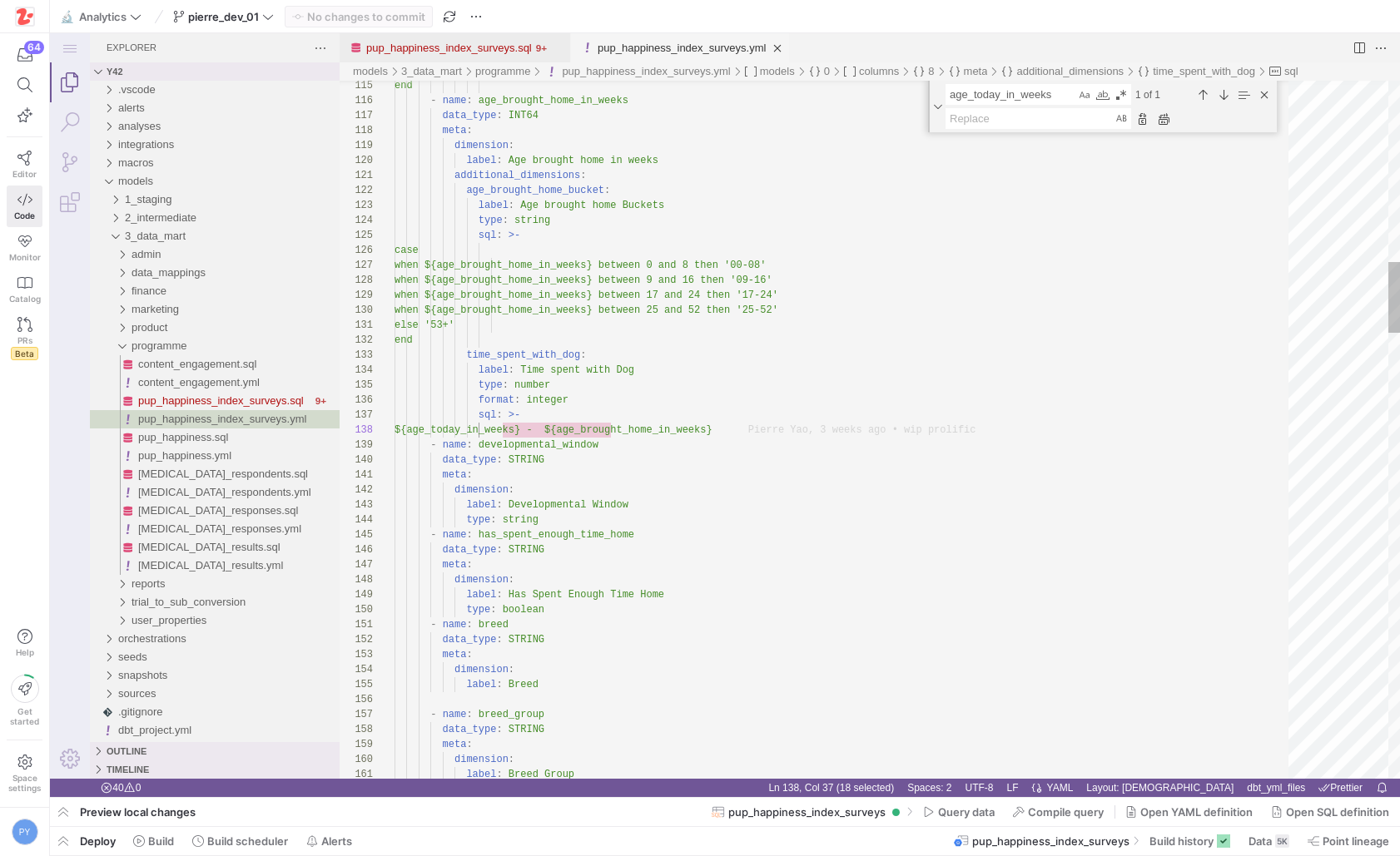
click at [936, 108] on div "pup_happiness_index_surveys.yml" at bounding box center [1039, 118] width 186 height 20
click at [936, 114] on textarea "Replace" at bounding box center [1029, 119] width 167 height 19
paste textarea "age_at_response_date"
type textarea "age_at_response_date"
click at [936, 119] on div "Replace (Enter)" at bounding box center [1142, 119] width 19 height 19
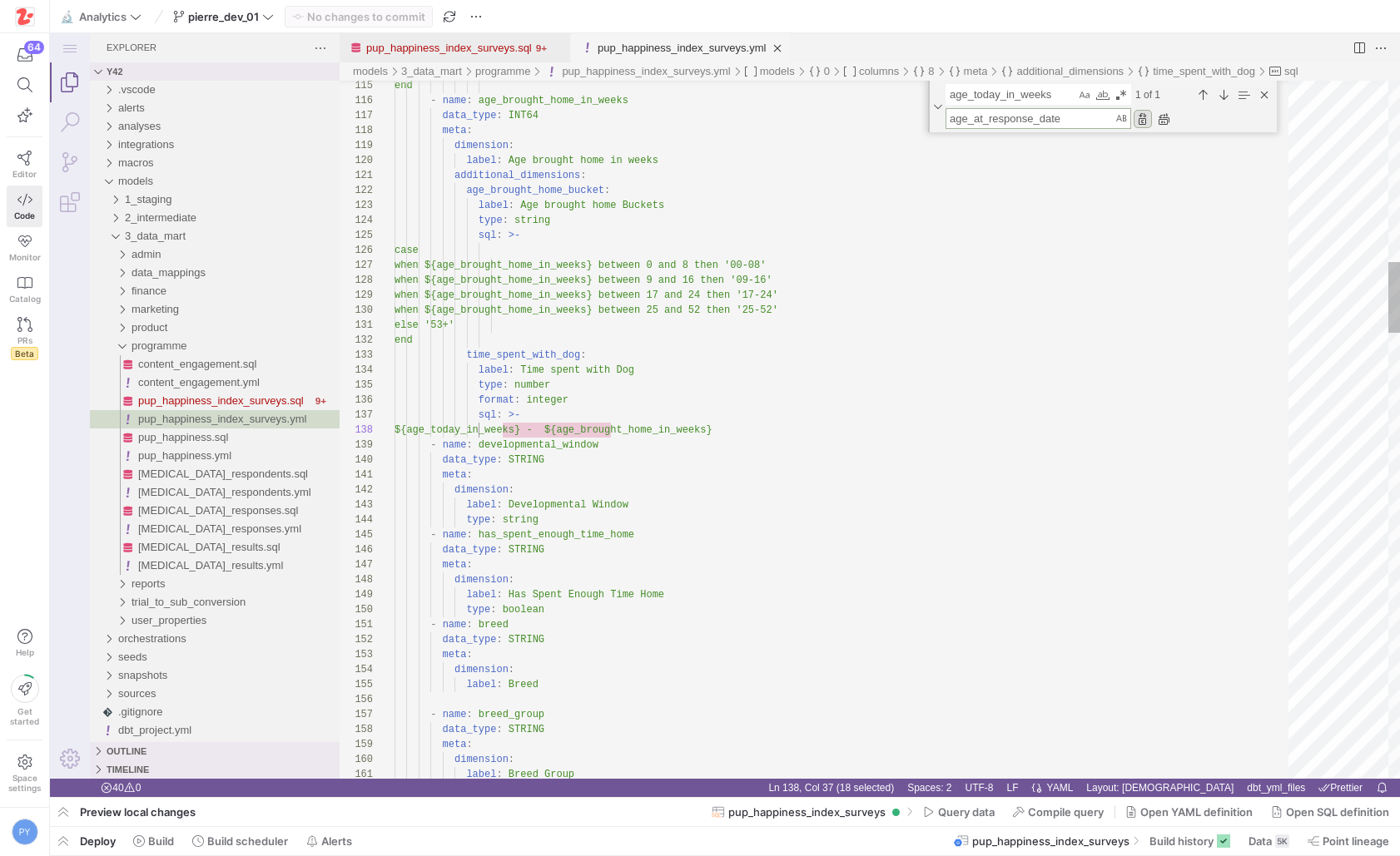
type textarea "else '53+' end time_spent_with_dog: label: Time spent with Dog type: number for…"
click at [936, 86] on div "Close (Escape)" at bounding box center [1264, 95] width 19 height 19
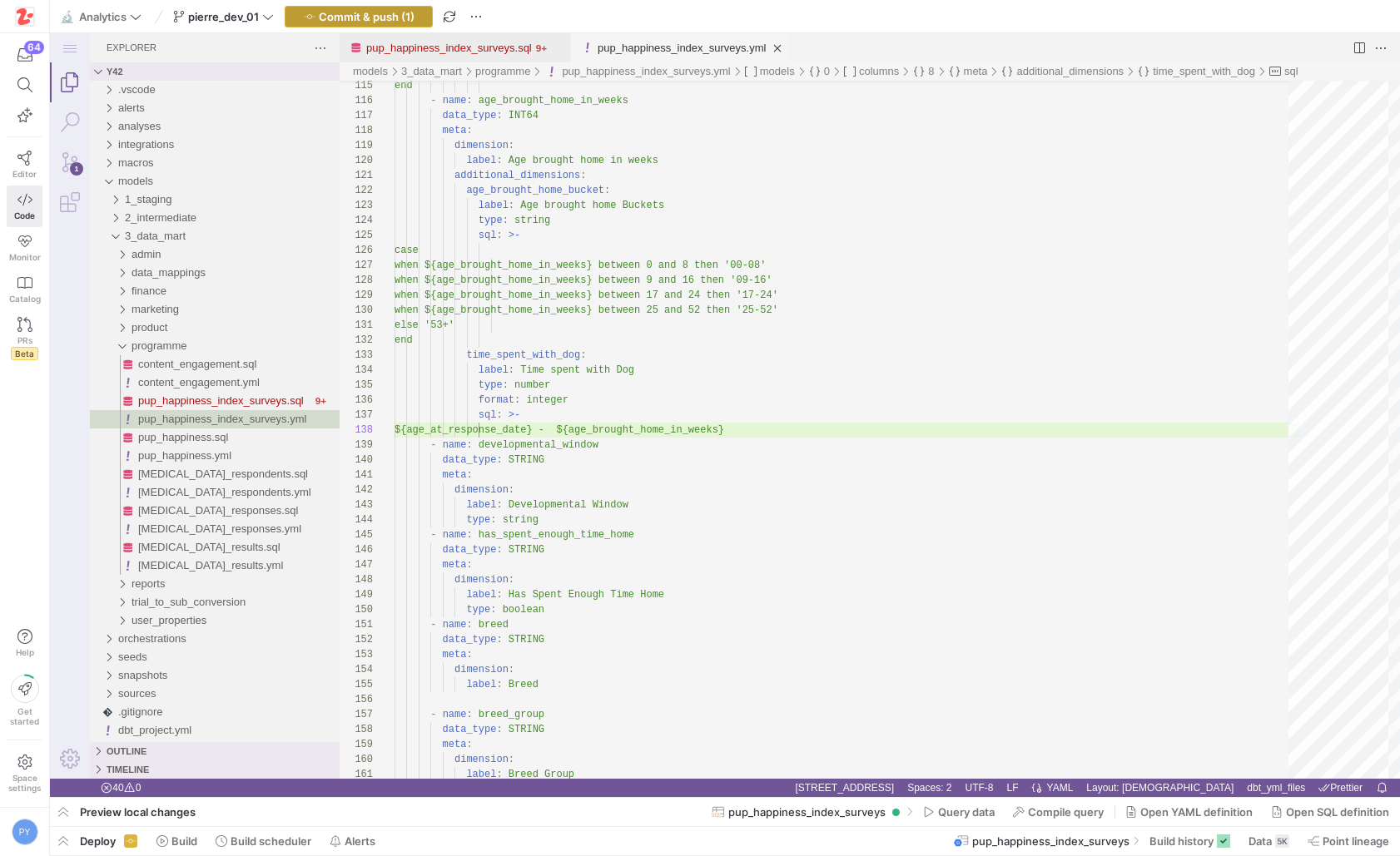
click at [380, 14] on span "Commit & push (1)" at bounding box center [367, 16] width 96 height 13
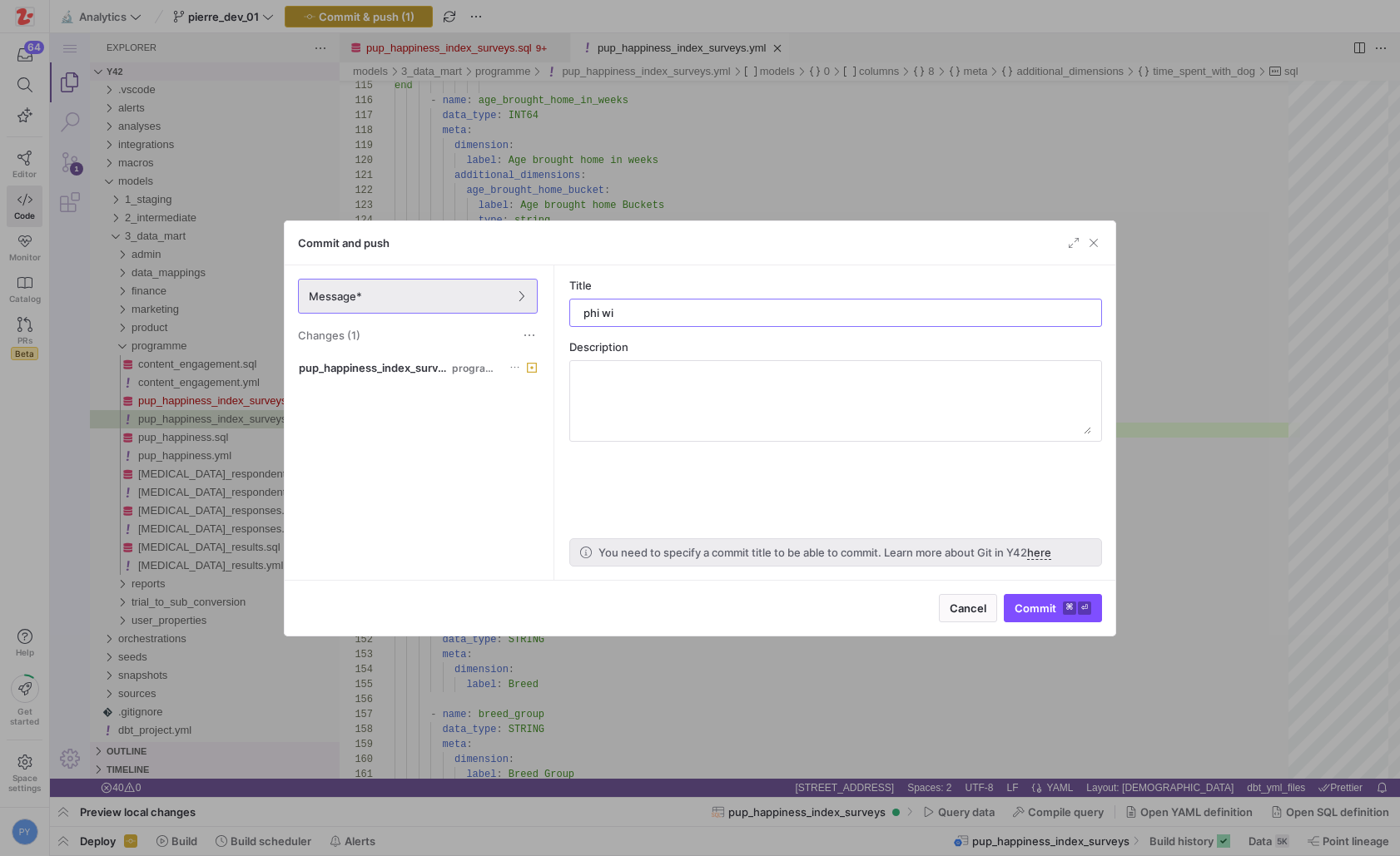
type input "phi wip"
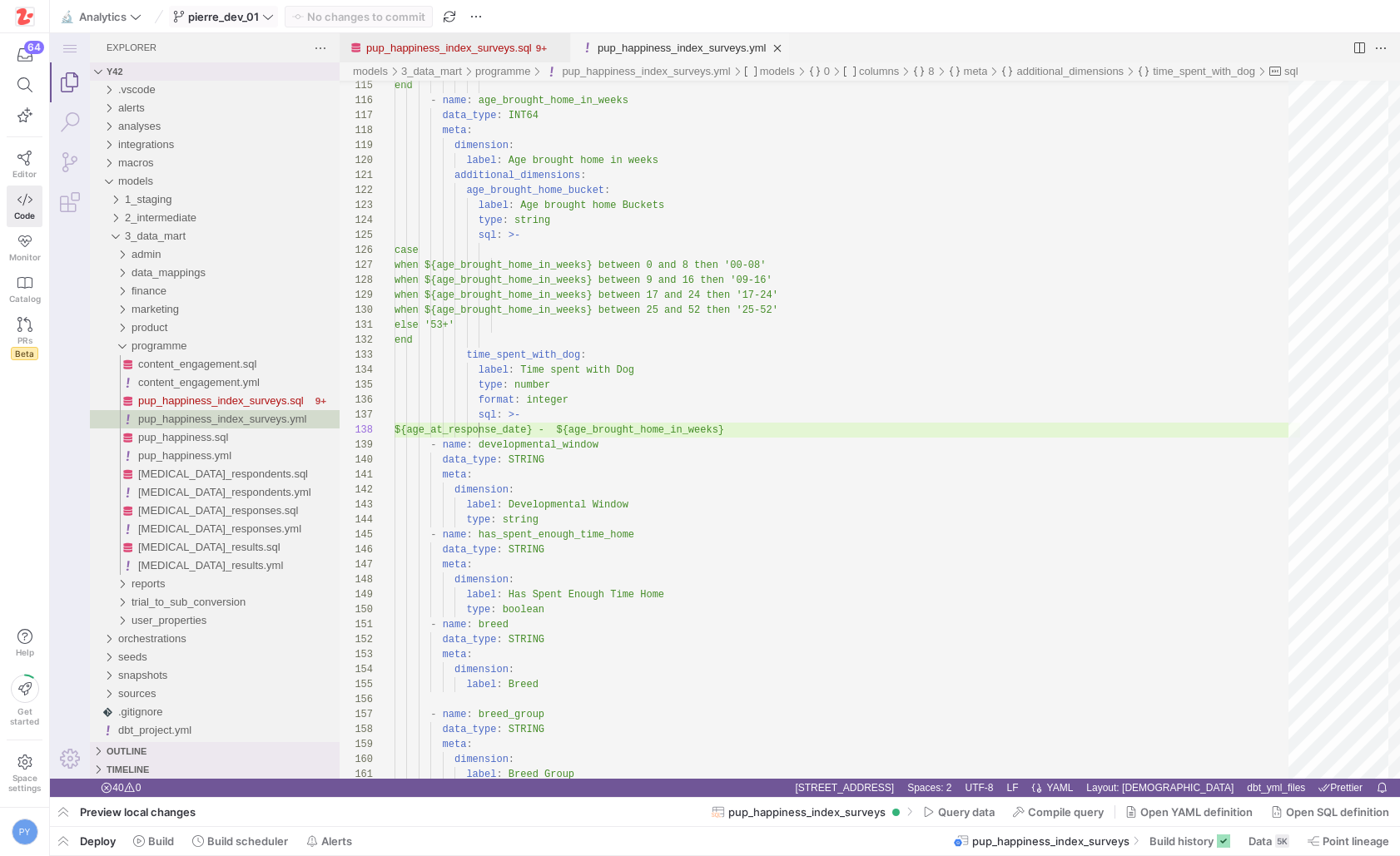
click at [263, 11] on icon at bounding box center [267, 16] width 12 height 12
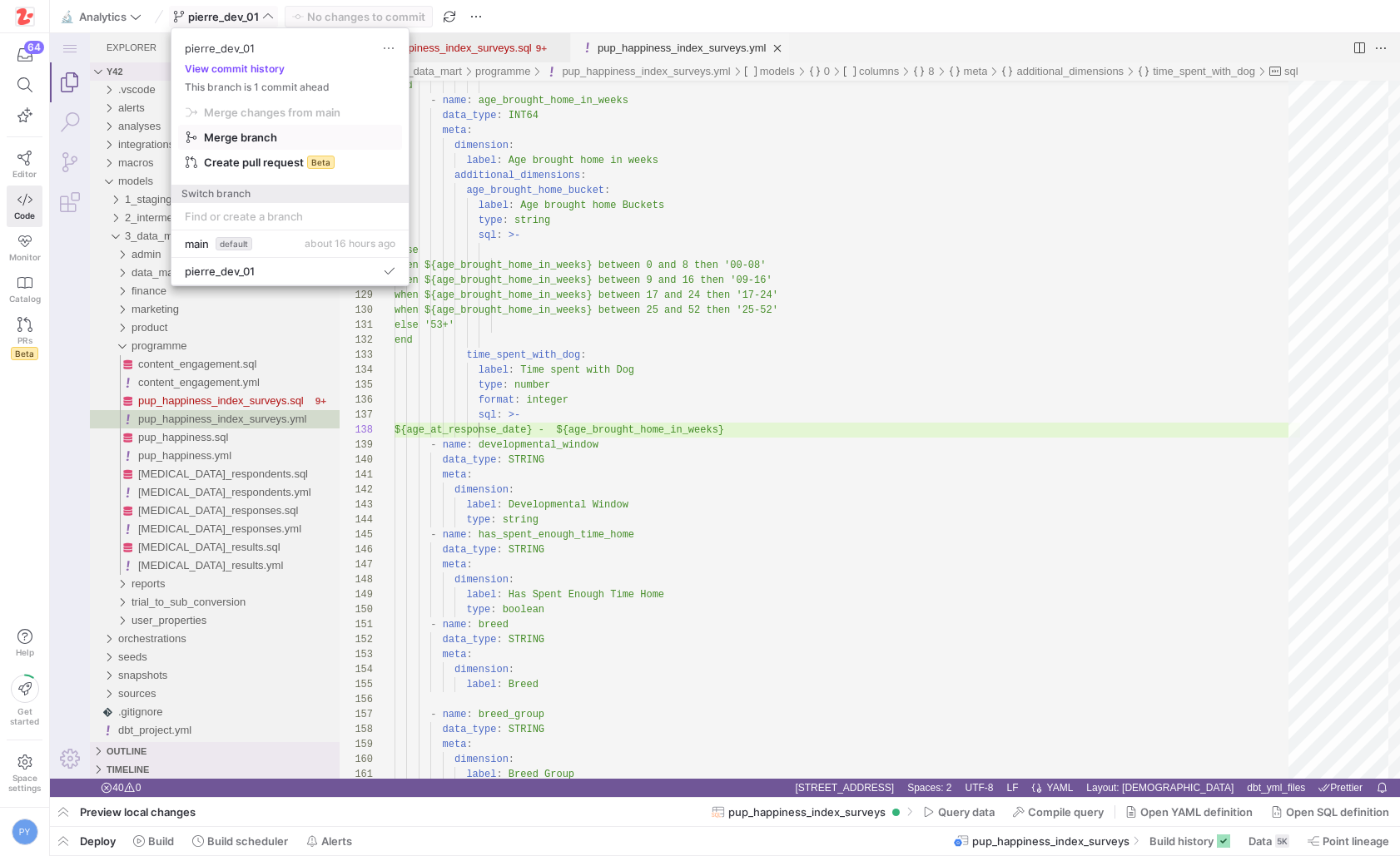
click at [256, 133] on span "Merge branch" at bounding box center [240, 137] width 73 height 13
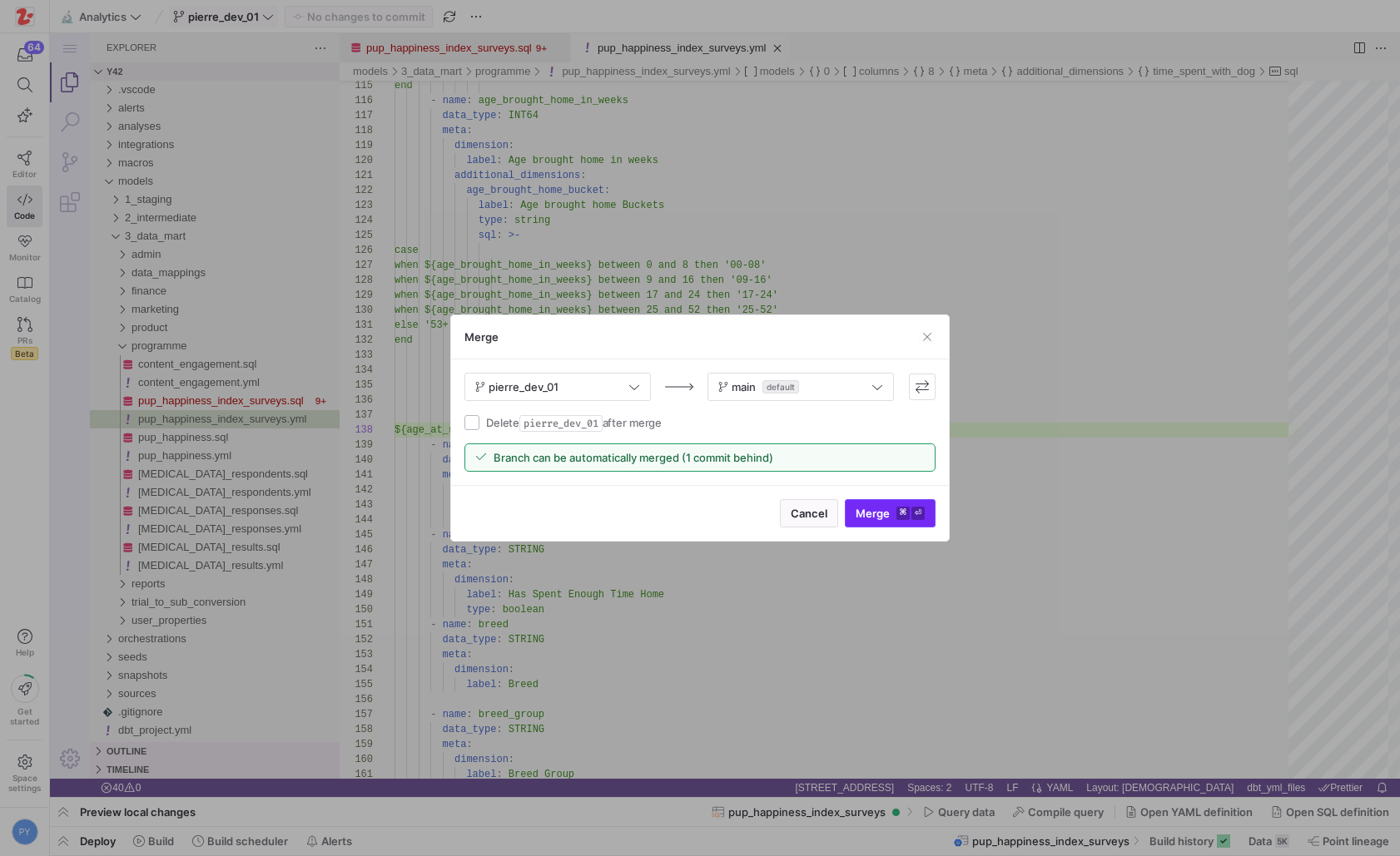
click at [863, 521] on span "submit" at bounding box center [890, 513] width 89 height 27
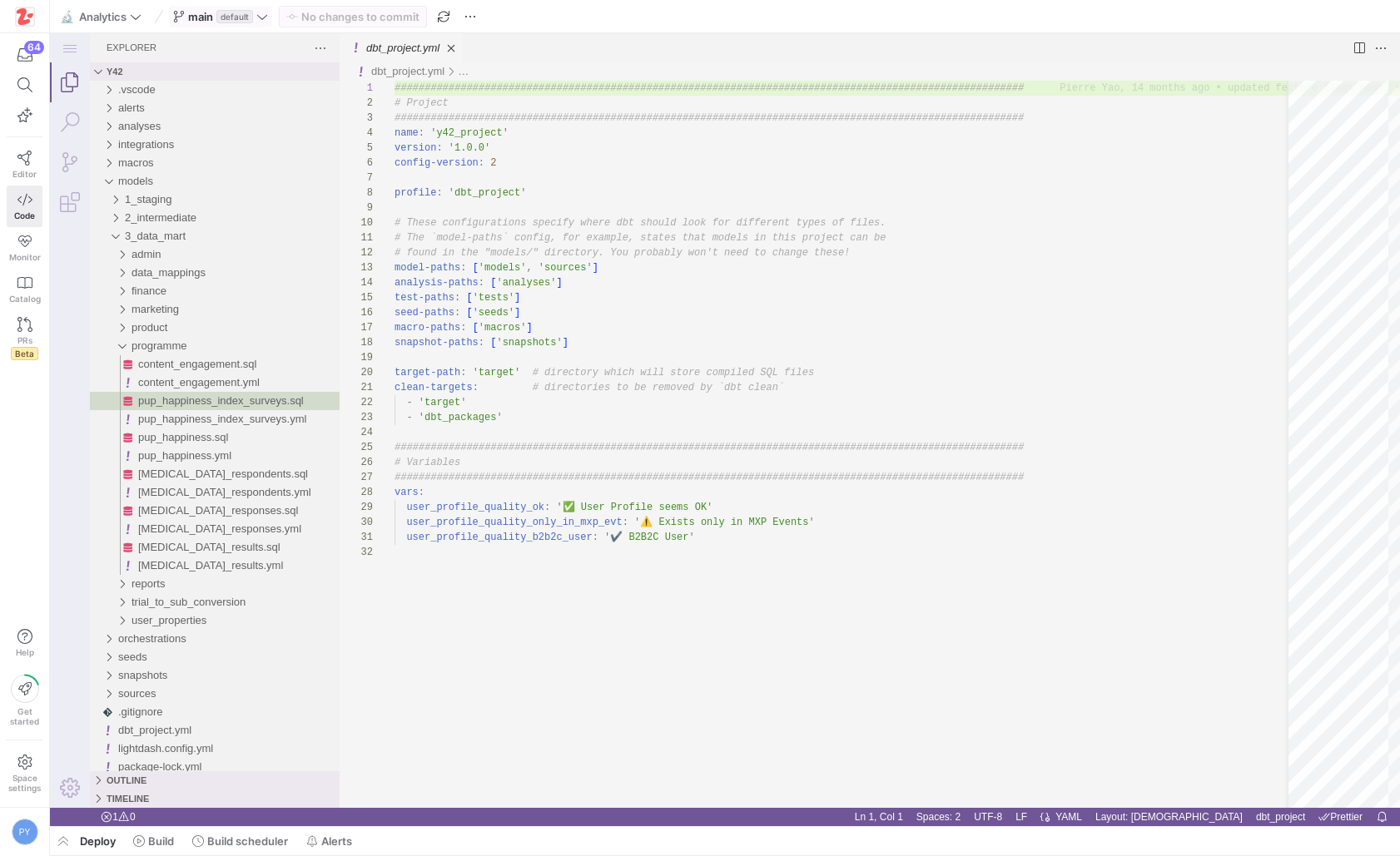
click at [256, 12] on icon at bounding box center [261, 16] width 12 height 12
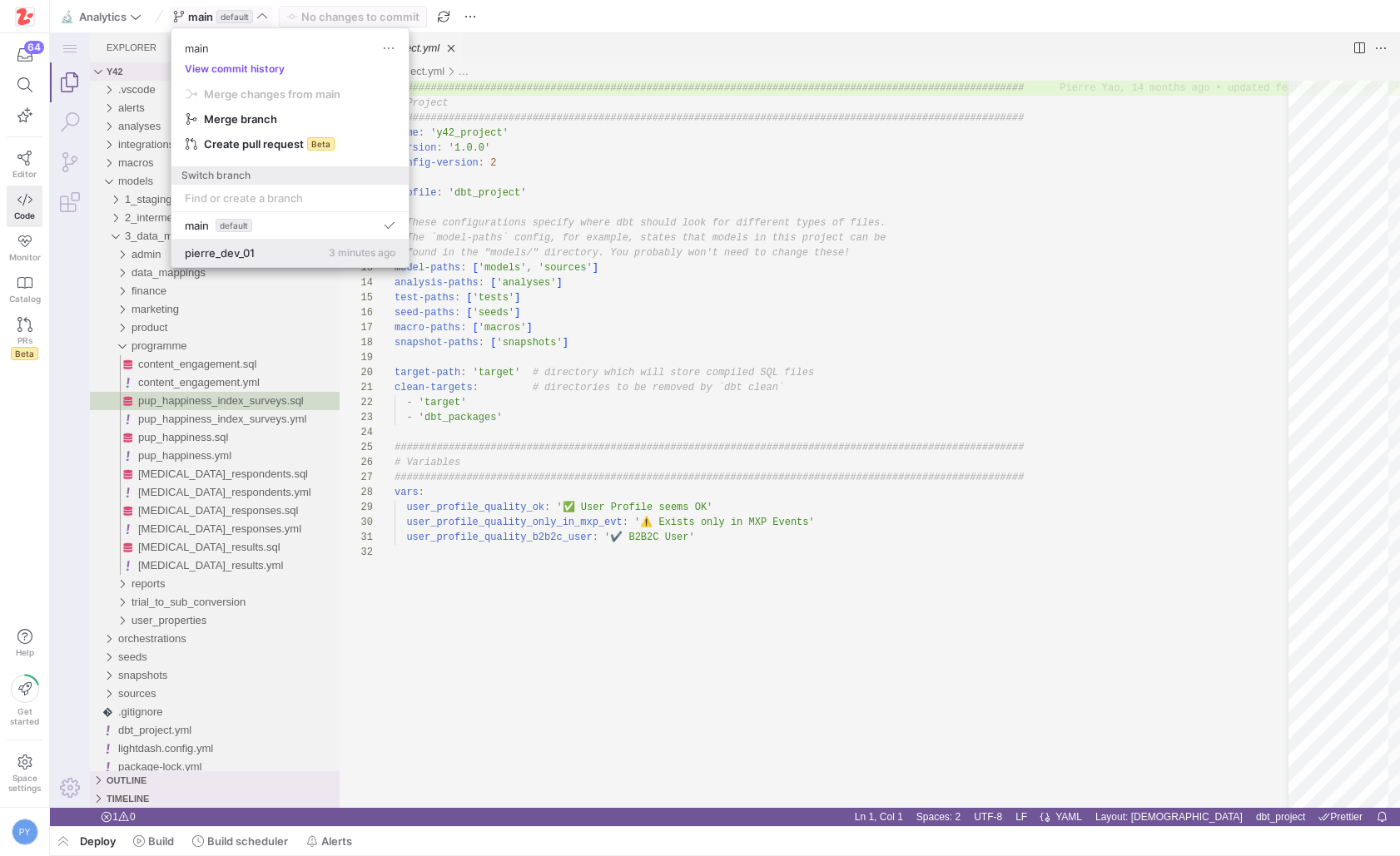
click at [247, 248] on span "pierre_dev_01" at bounding box center [220, 252] width 70 height 13
